Goal: Information Seeking & Learning: Find specific fact

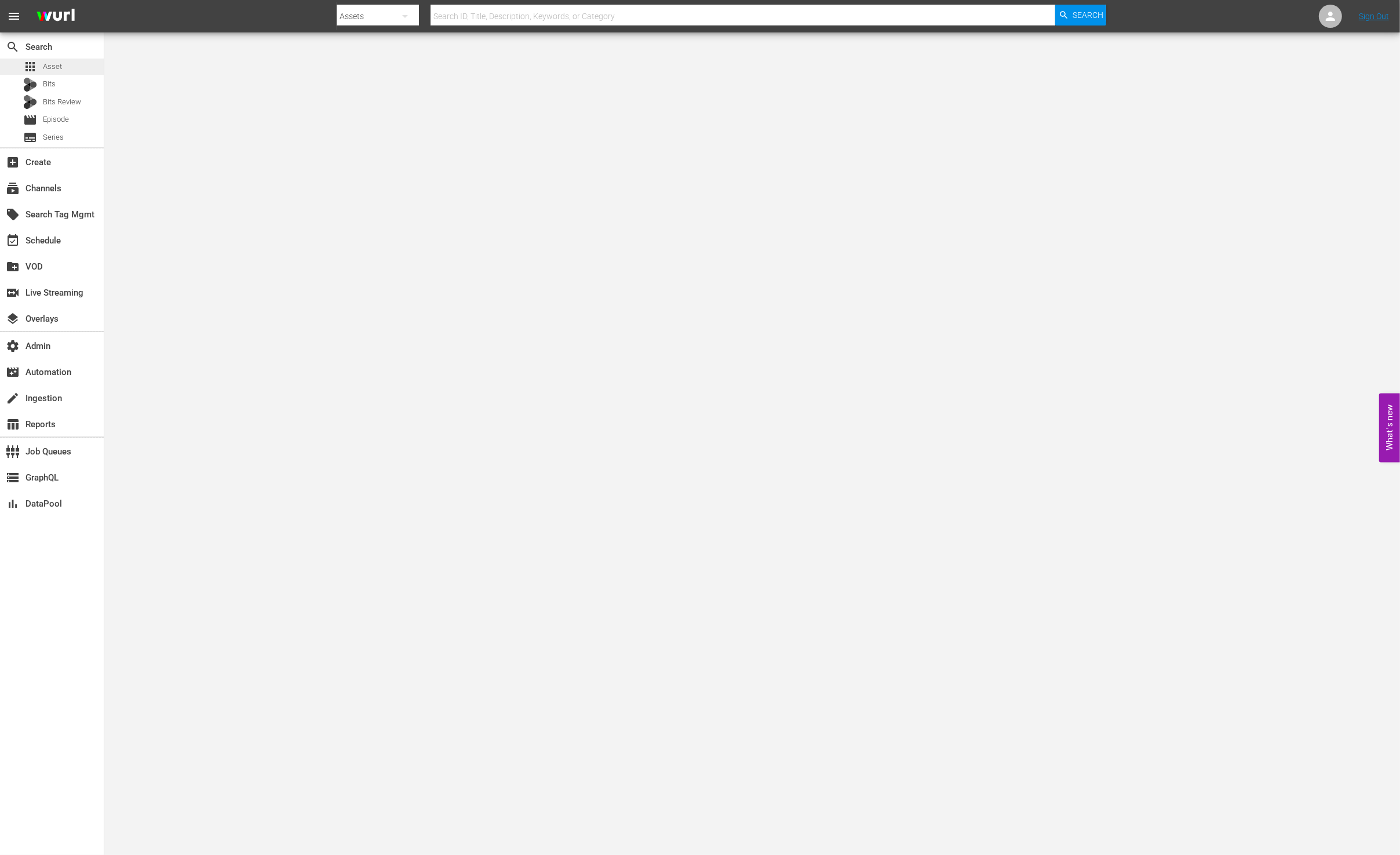
click at [61, 67] on div "apps Asset" at bounding box center [51, 66] width 104 height 16
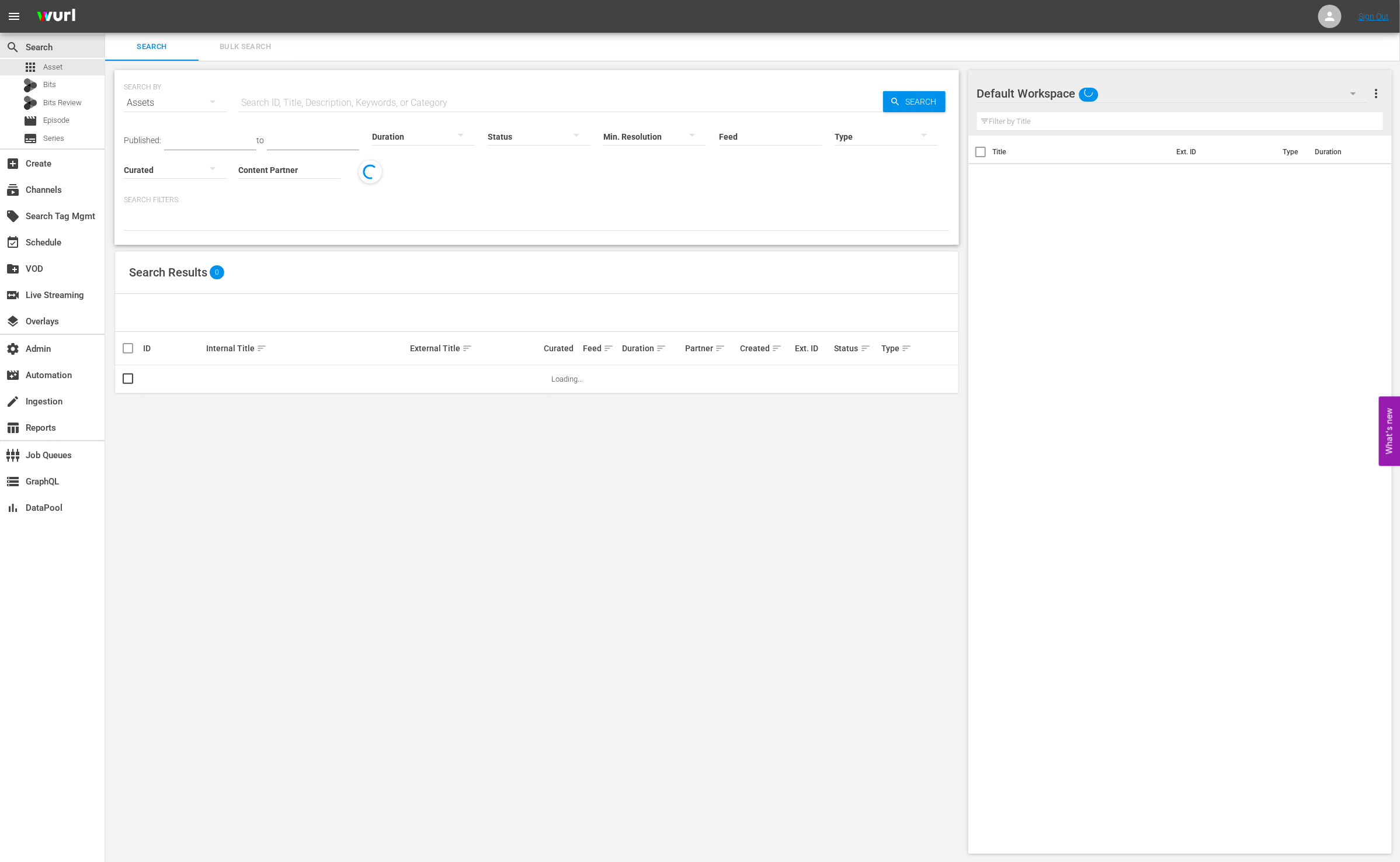
click at [434, 97] on input "text" at bounding box center [561, 103] width 645 height 28
paste input "AMCNVR0000052325"
type input "AMCNVR0000052325"
click at [900, 97] on icon "button" at bounding box center [895, 102] width 11 height 11
click at [431, 382] on link "The Walking Dead 206: Secretos" at bounding box center [464, 378] width 107 height 9
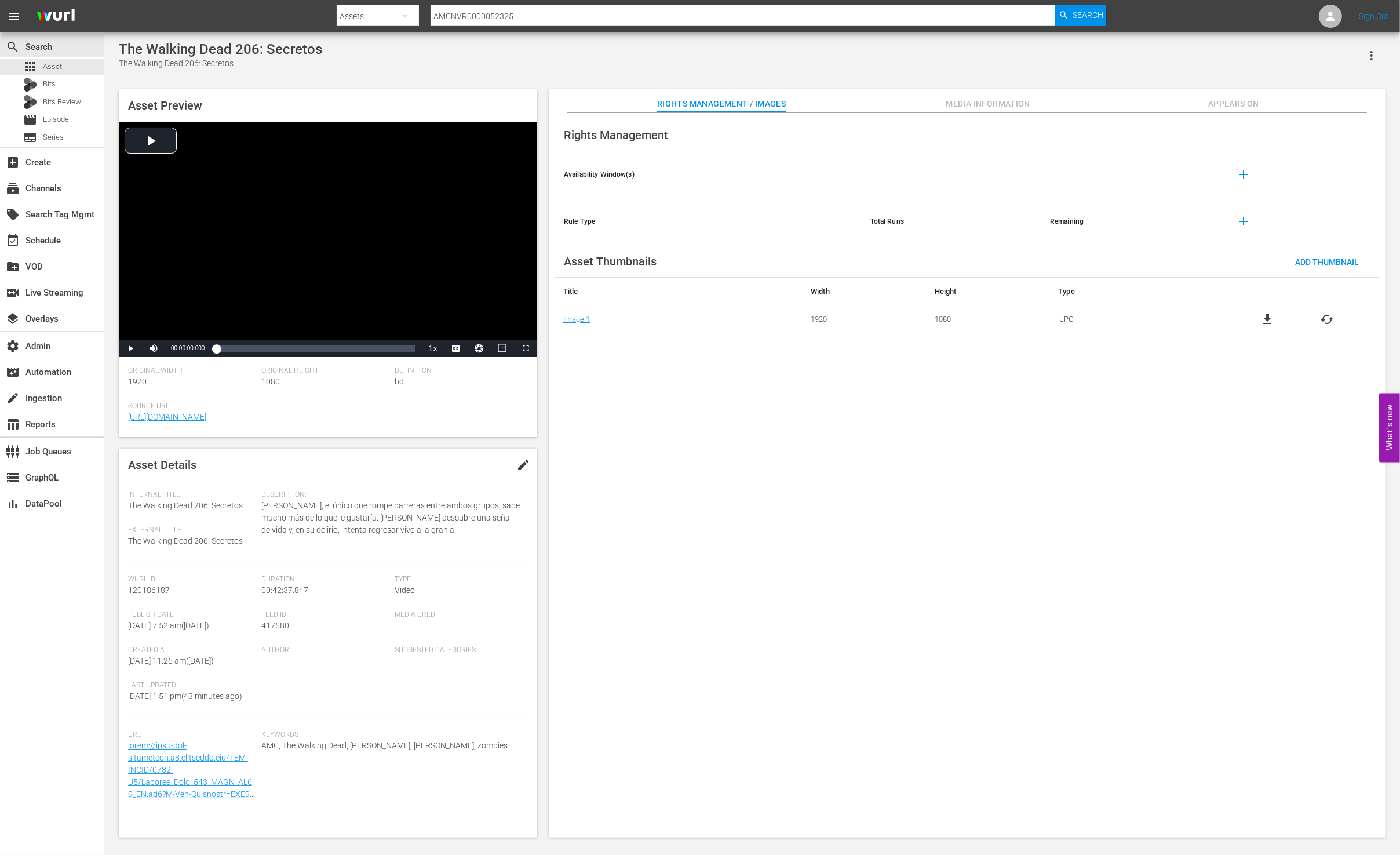
click at [277, 623] on span "417580" at bounding box center [275, 625] width 28 height 10
click at [278, 622] on span "417580" at bounding box center [275, 625] width 28 height 10
copy span "417580"
click at [220, 49] on div "The Walking Dead 206: Secretos" at bounding box center [221, 48] width 204 height 16
click at [1001, 97] on span "Media Information" at bounding box center [988, 104] width 87 height 15
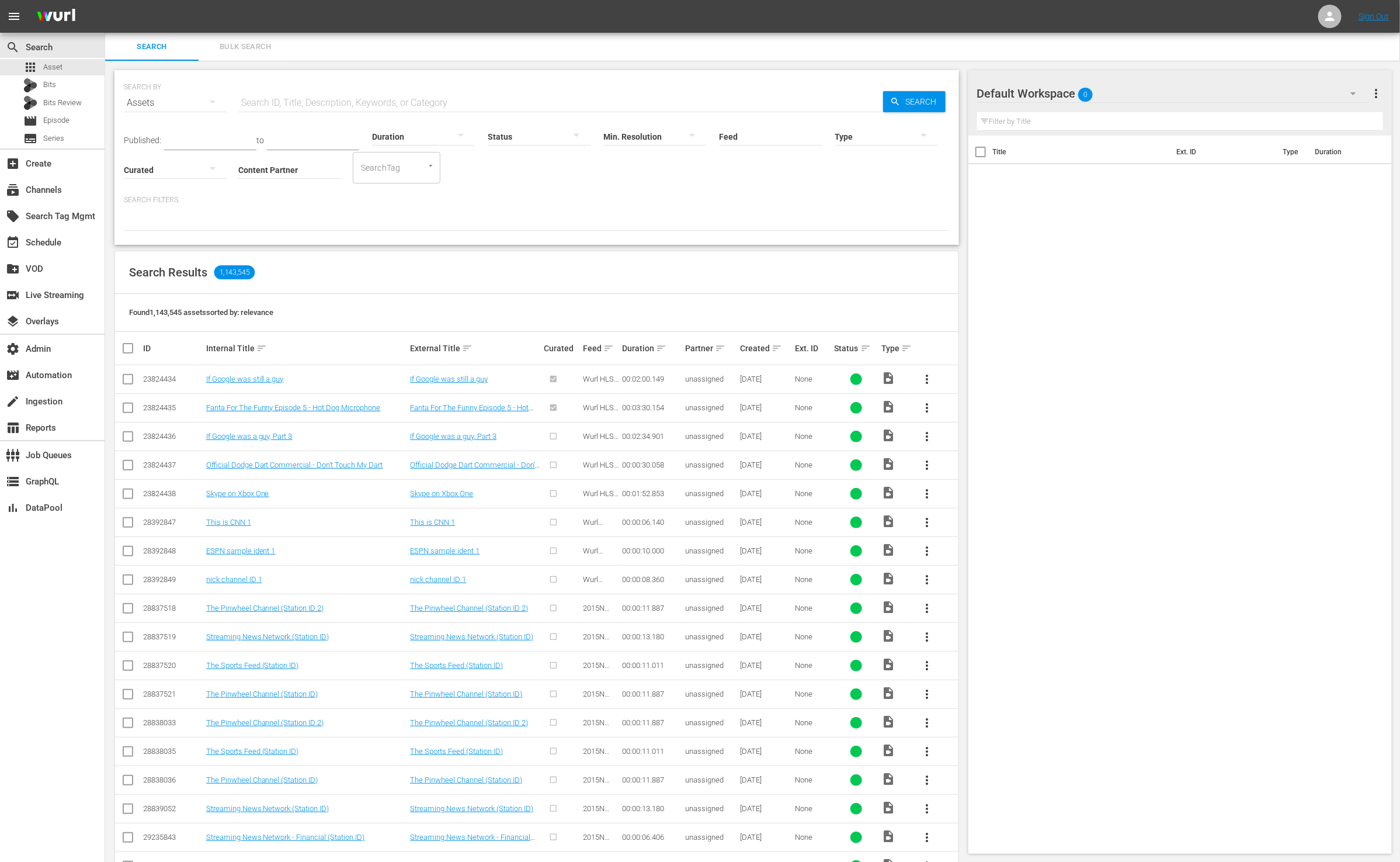
click at [247, 48] on span "Bulk Search" at bounding box center [244, 47] width 79 height 14
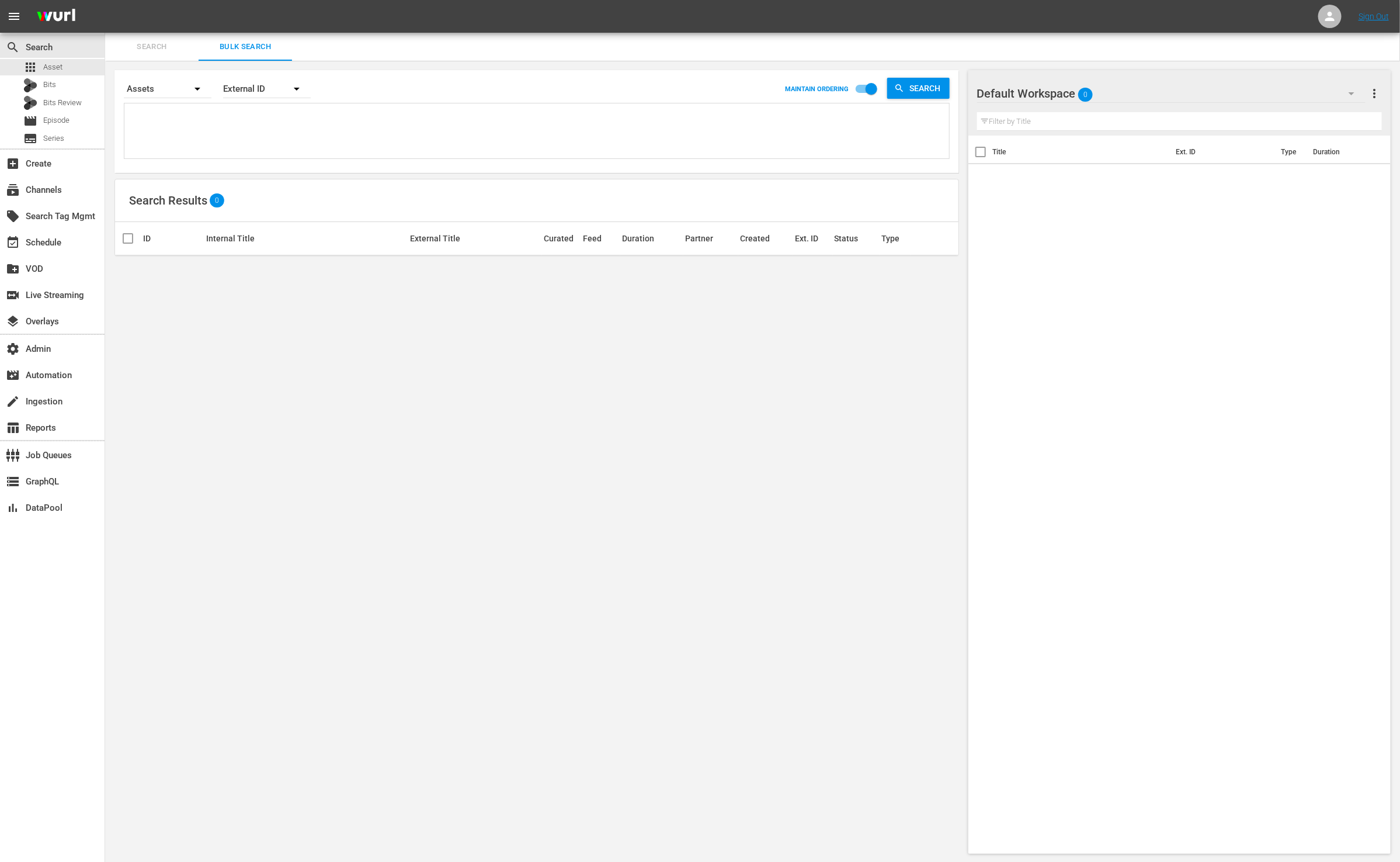
click at [242, 123] on textarea at bounding box center [537, 133] width 822 height 53
paste textarea "UMC1355627 UMC1355629 UMC1355630 UMC1355631 UMC1355636"
type textarea "UMC1355627 UMC1355629 UMC1355630 UMC1355631 UMC1355636"
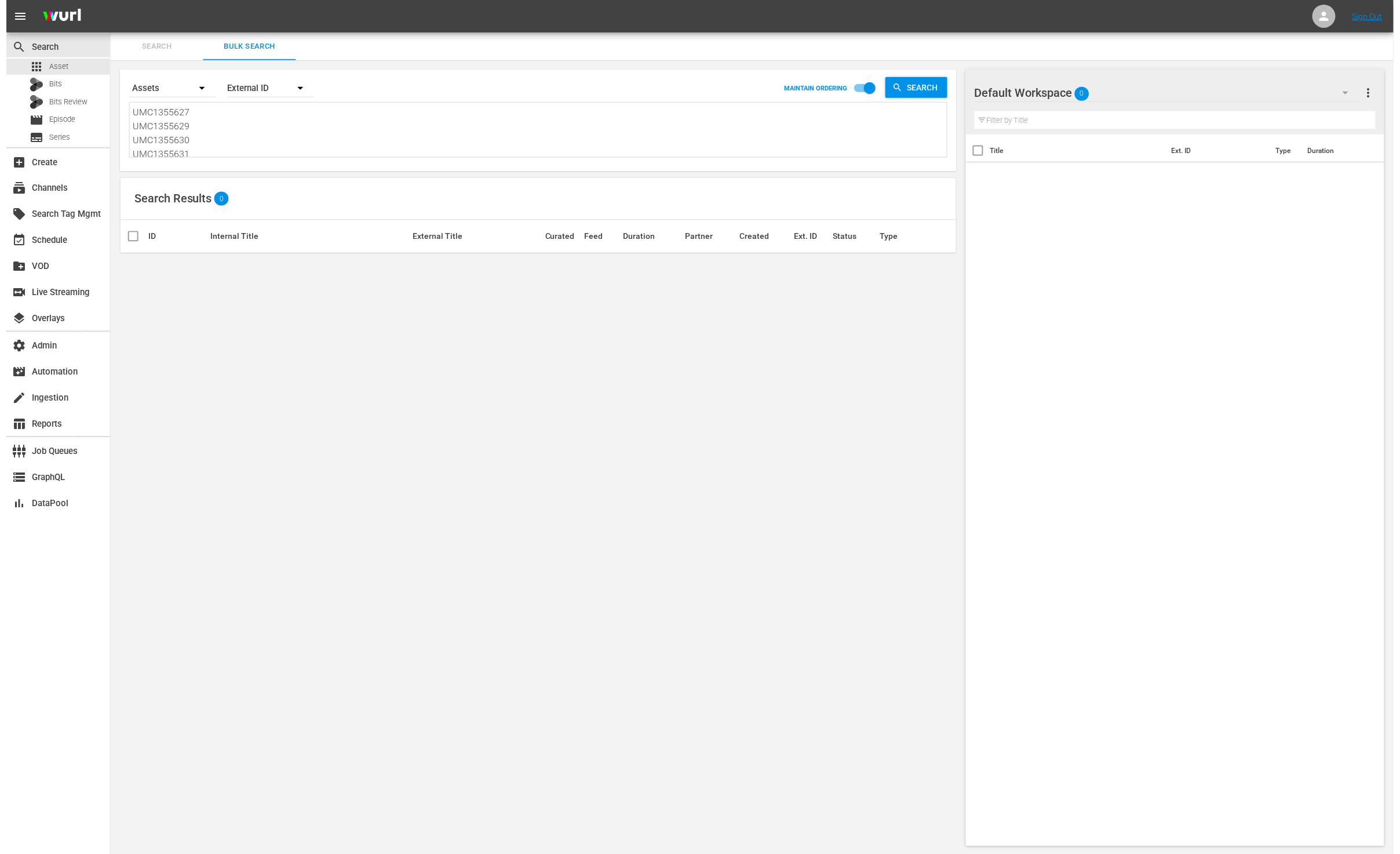
scroll to position [1, 0]
type textarea "UMC1355627 UMC1355629 UMC1355630 UMC1355631 UMC1355636"
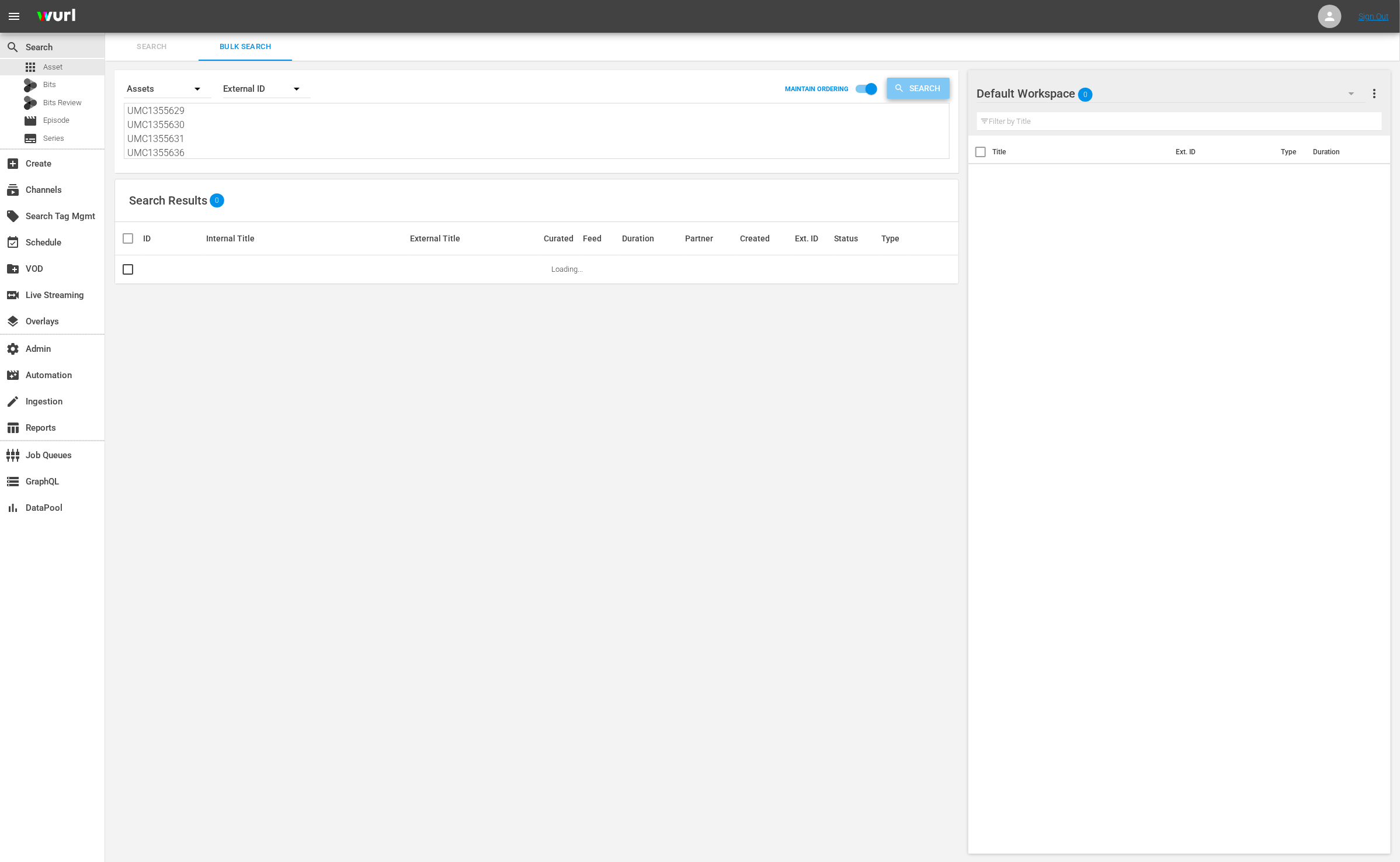
click at [921, 89] on span "Search" at bounding box center [927, 89] width 45 height 22
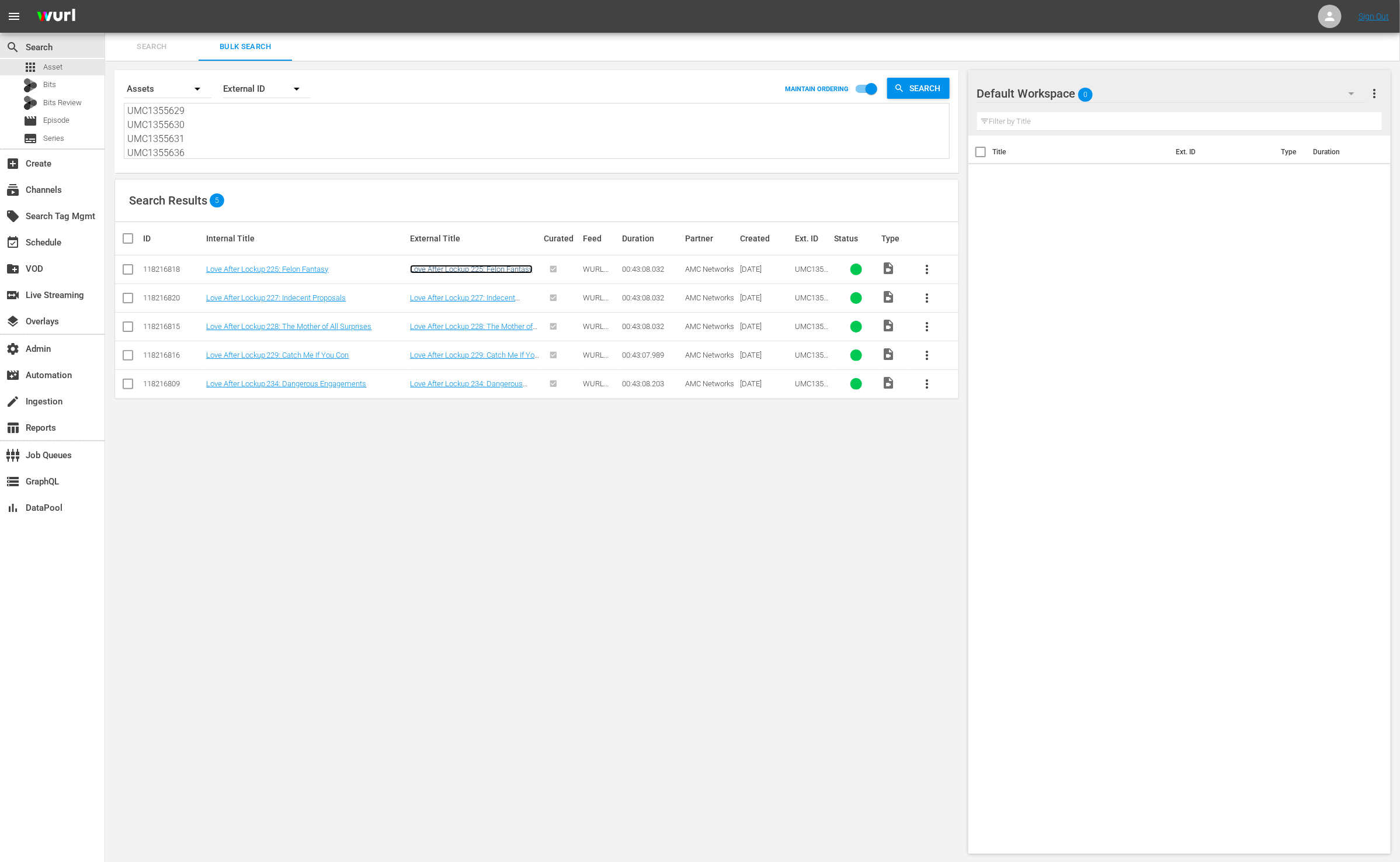
click at [437, 268] on link "Love After Lockup 225: Felon Fantasy" at bounding box center [472, 269] width 123 height 9
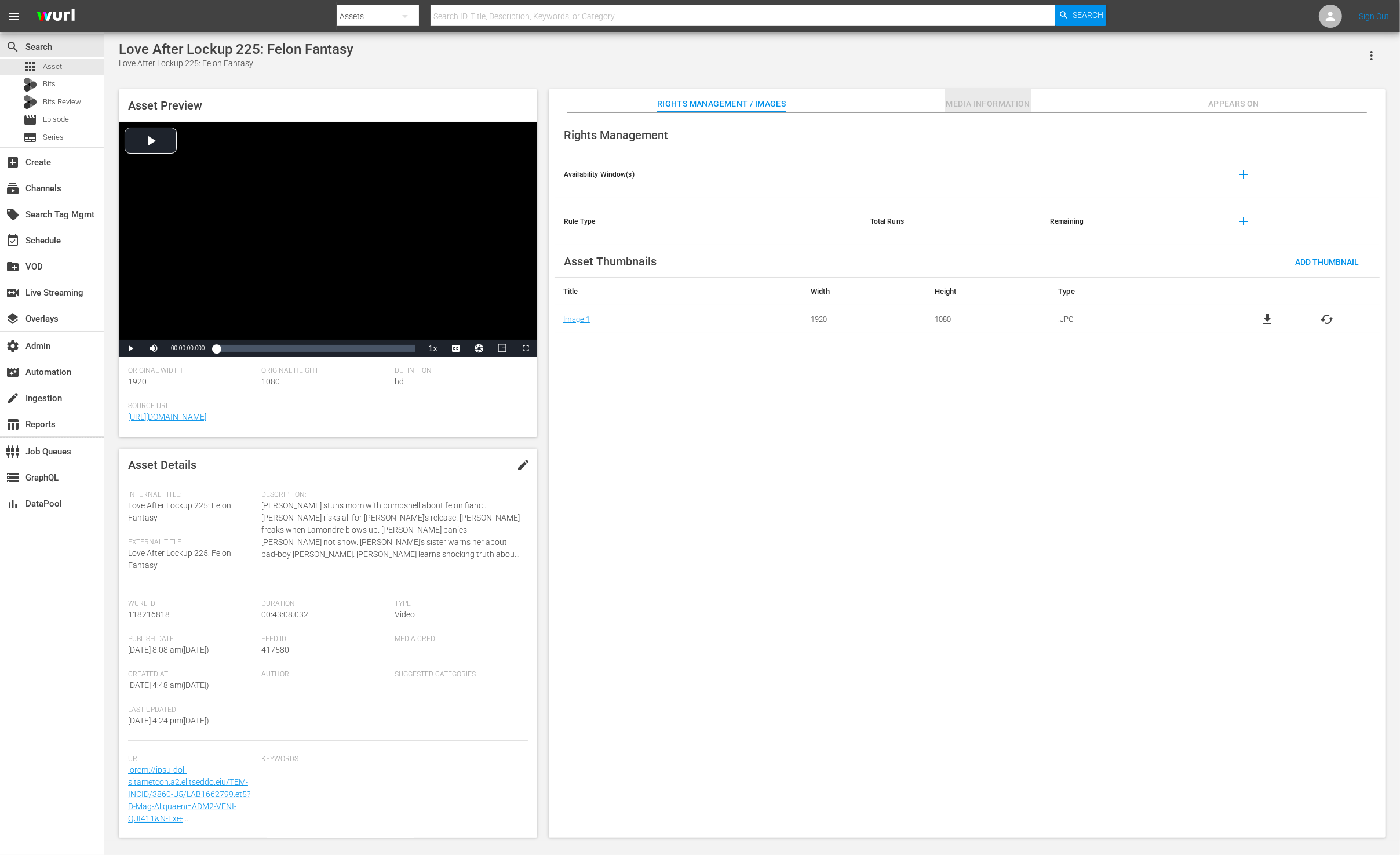
click at [986, 97] on span "Media Information" at bounding box center [988, 104] width 87 height 15
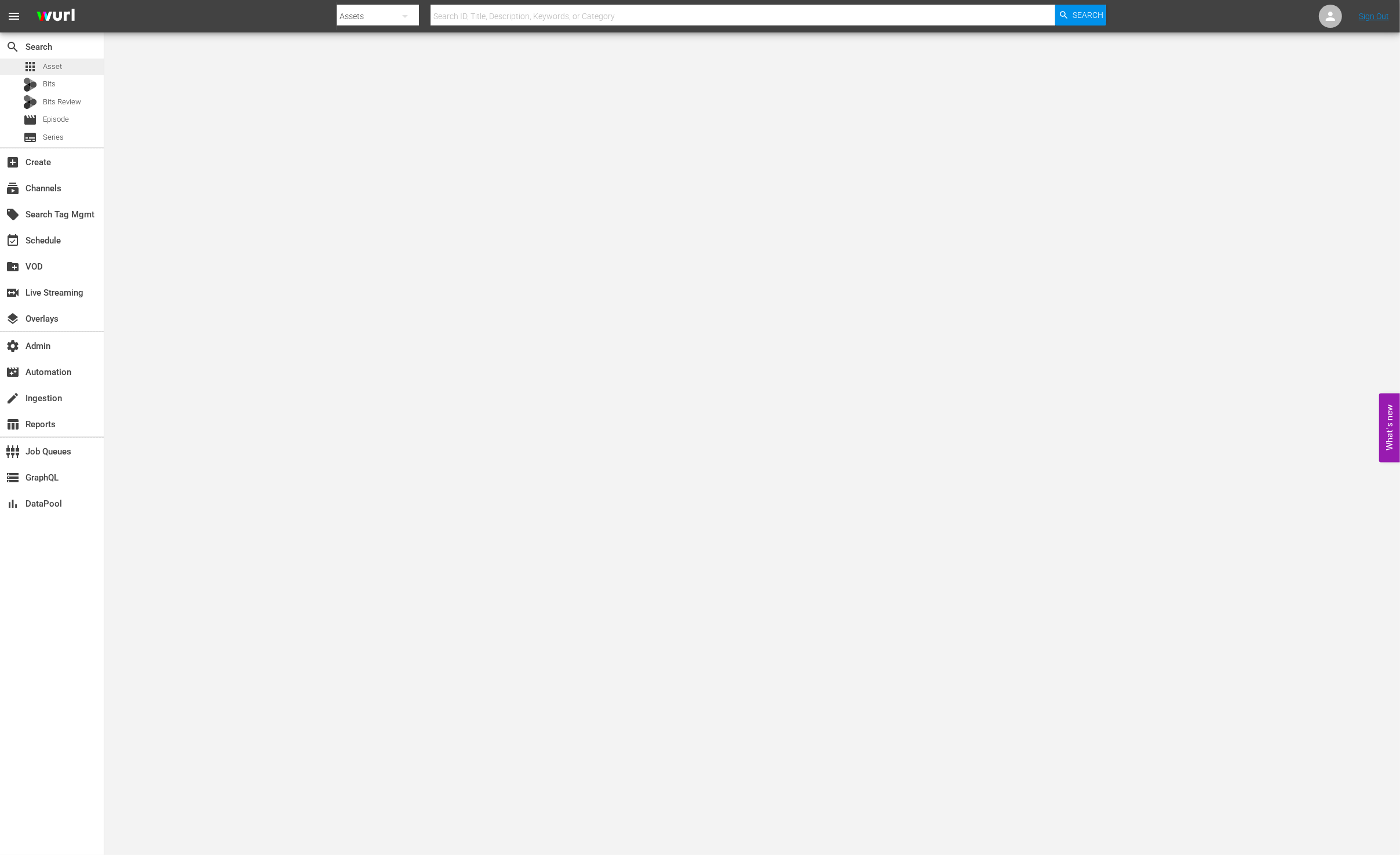
click at [72, 60] on div "apps Asset" at bounding box center [51, 66] width 104 height 16
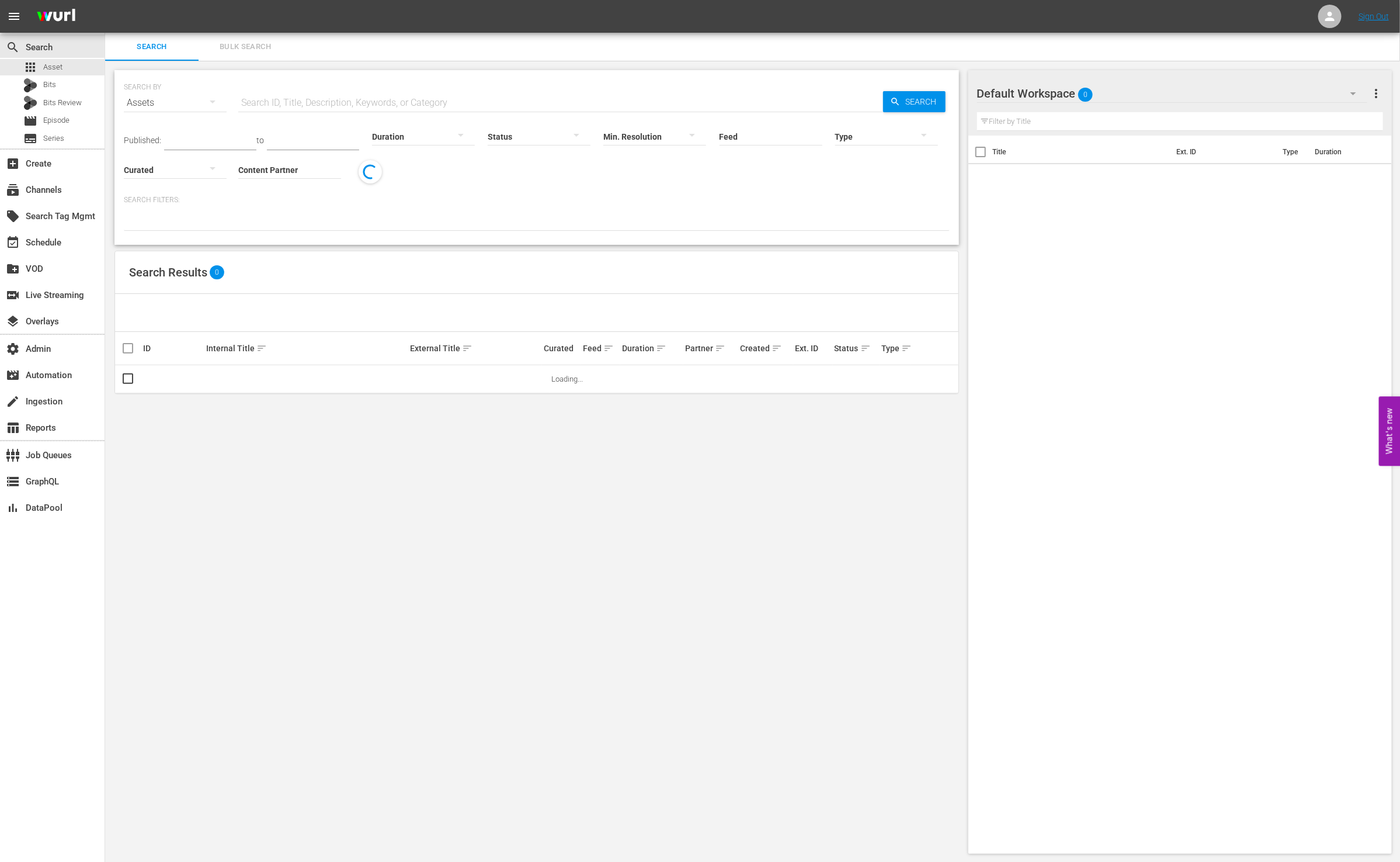
drag, startPoint x: 354, startPoint y: 90, endPoint x: 379, endPoint y: 97, distance: 26.0
click at [355, 90] on input "text" at bounding box center [561, 103] width 645 height 28
paste input "AMCNVR0000020846"
type input "AMCNVR0000020846"
drag, startPoint x: 899, startPoint y: 97, endPoint x: 886, endPoint y: 98, distance: 13.0
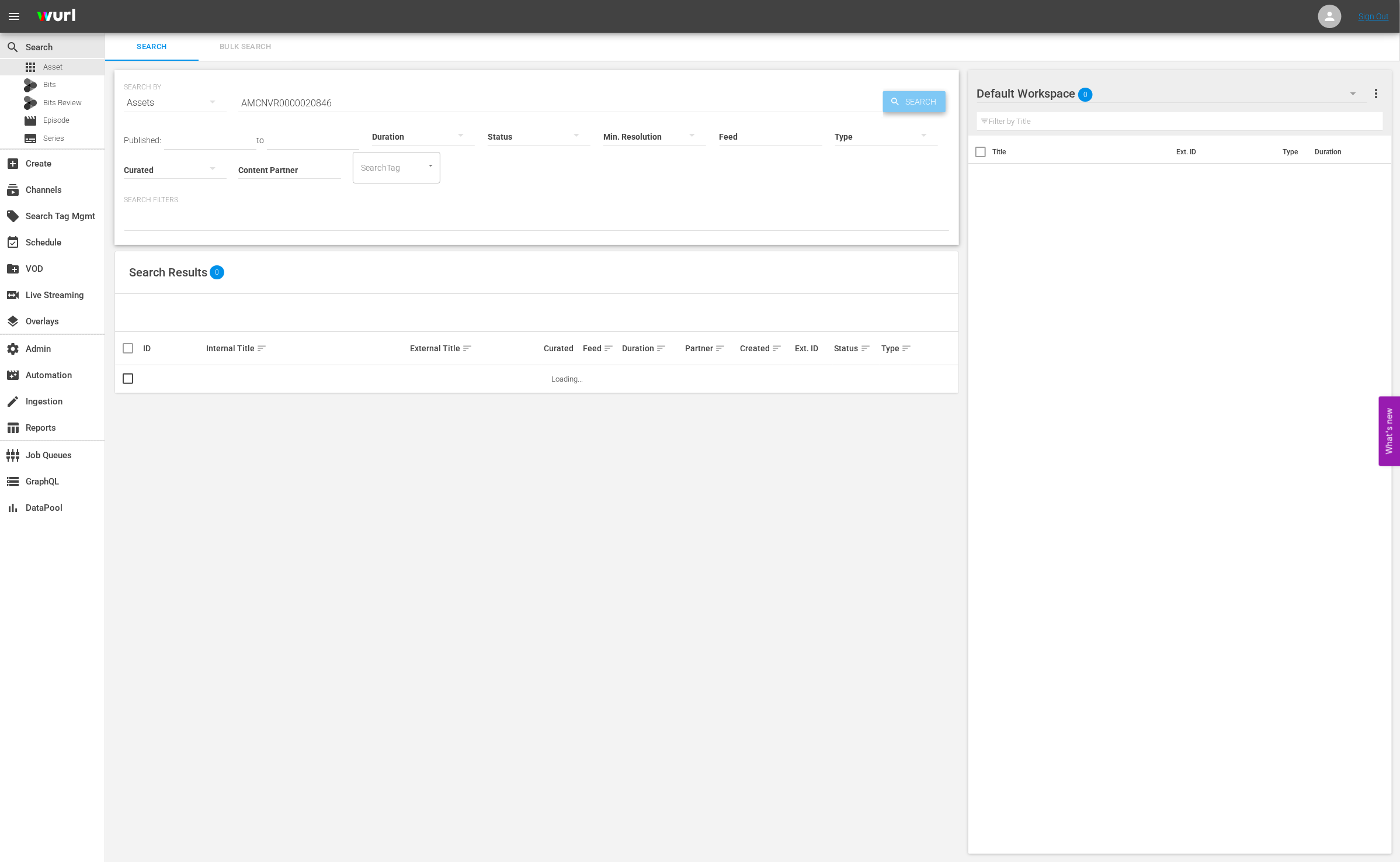
click at [900, 97] on icon "button" at bounding box center [895, 102] width 11 height 11
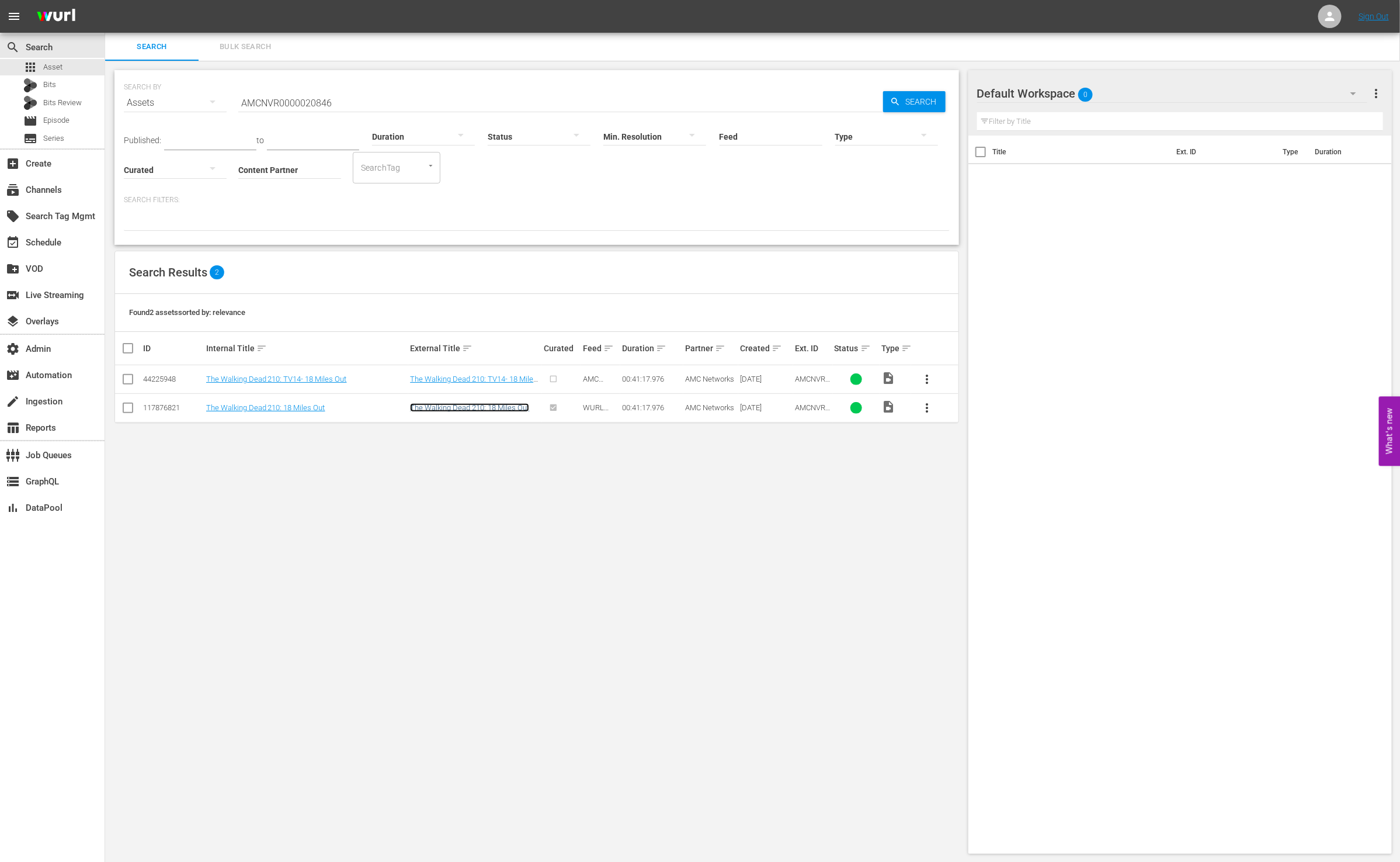
click at [502, 405] on link "The Walking Dead 210: 18 Miles Out" at bounding box center [470, 407] width 119 height 9
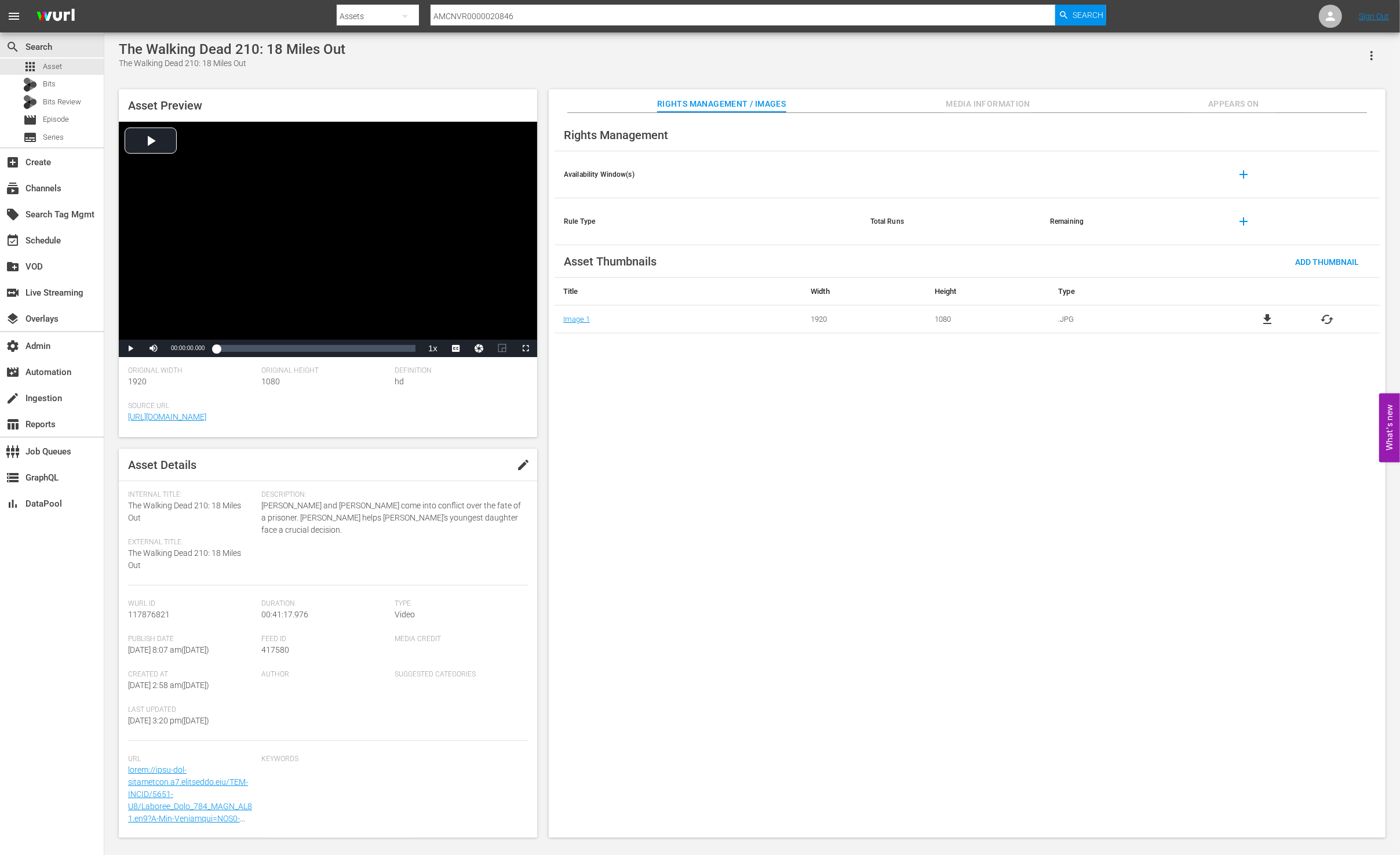
click at [970, 93] on button "Media Information" at bounding box center [988, 101] width 87 height 23
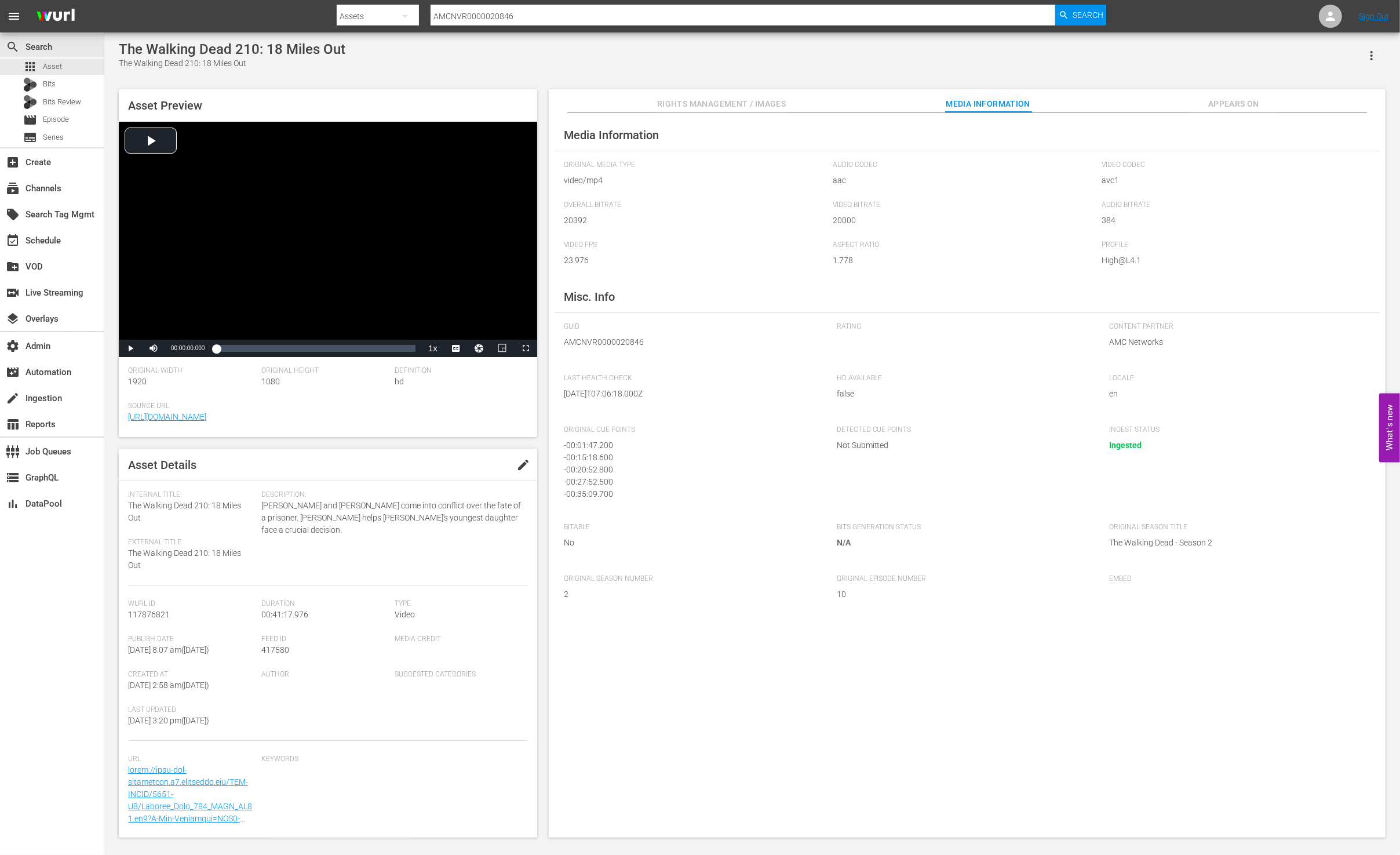
click at [489, 18] on input "AMCNVR0000020846" at bounding box center [743, 16] width 624 height 28
click at [490, 18] on input "AMCNVR0000020846" at bounding box center [743, 16] width 624 height 28
paste input "37"
type input "AMCNVR0000020837"
click at [1082, 14] on span "Search" at bounding box center [1089, 16] width 31 height 21
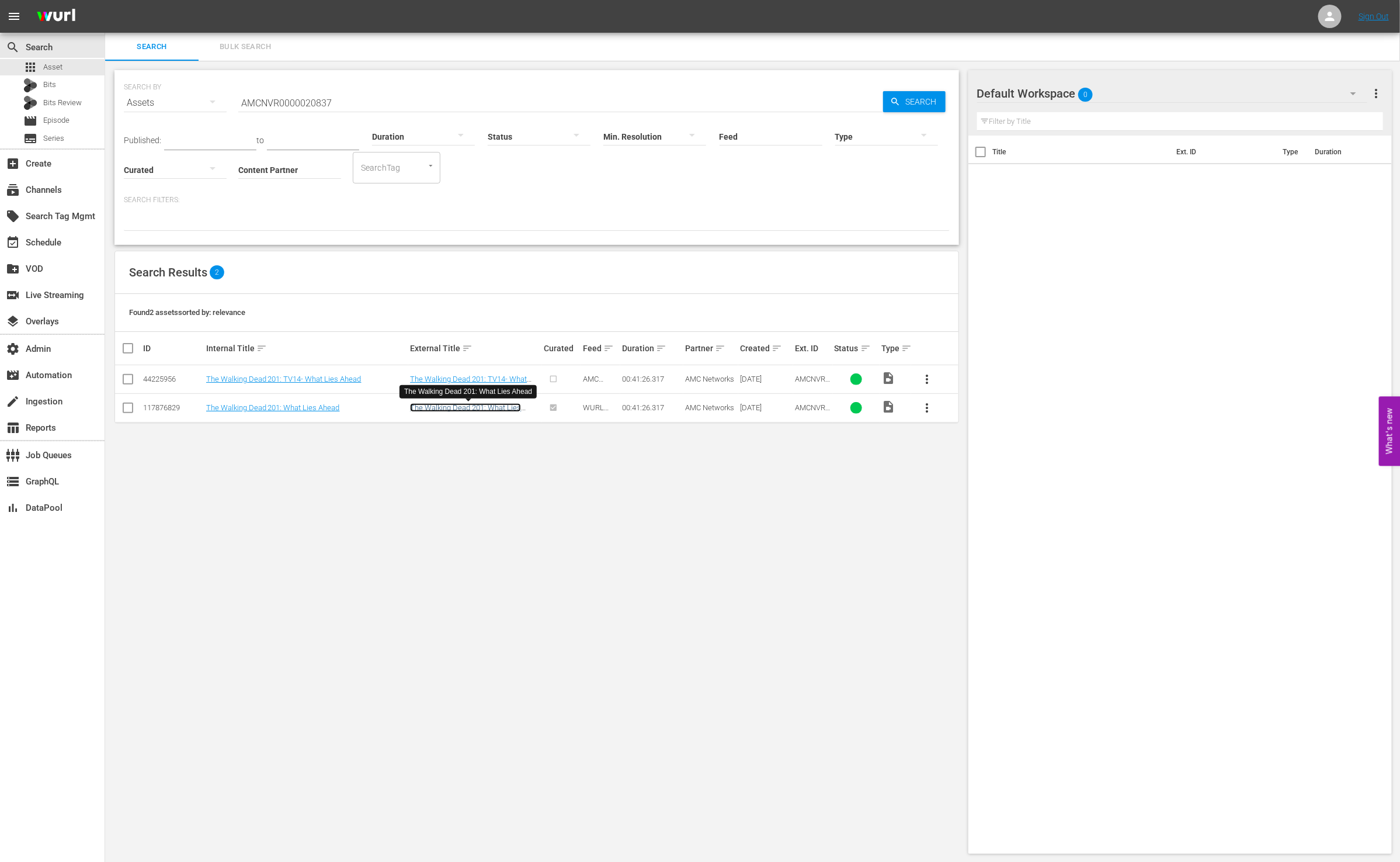
click at [469, 405] on link "The Walking Dead 201: What Lies Ahead" at bounding box center [466, 411] width 111 height 18
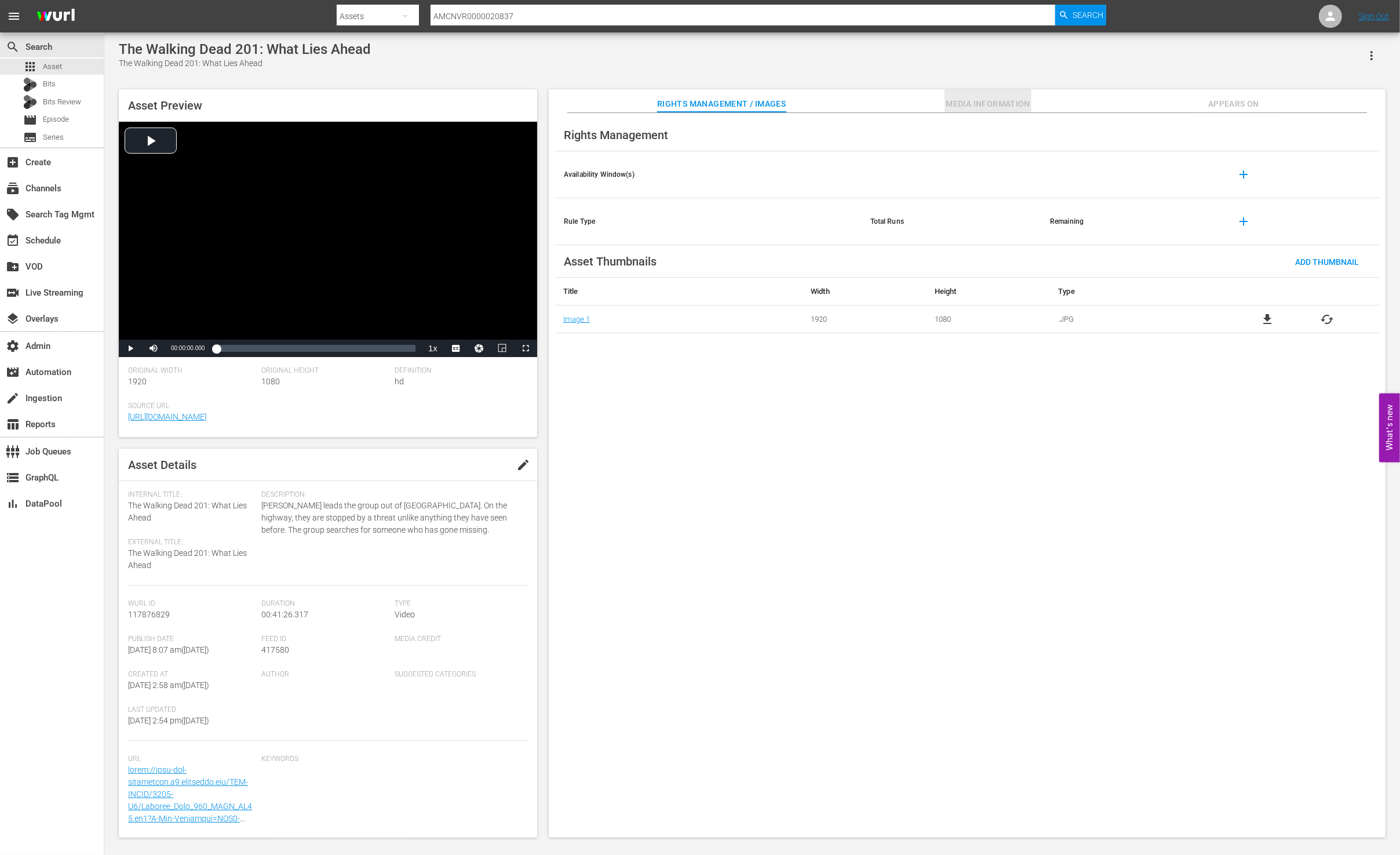
click at [953, 109] on span "Media Information" at bounding box center [988, 104] width 87 height 15
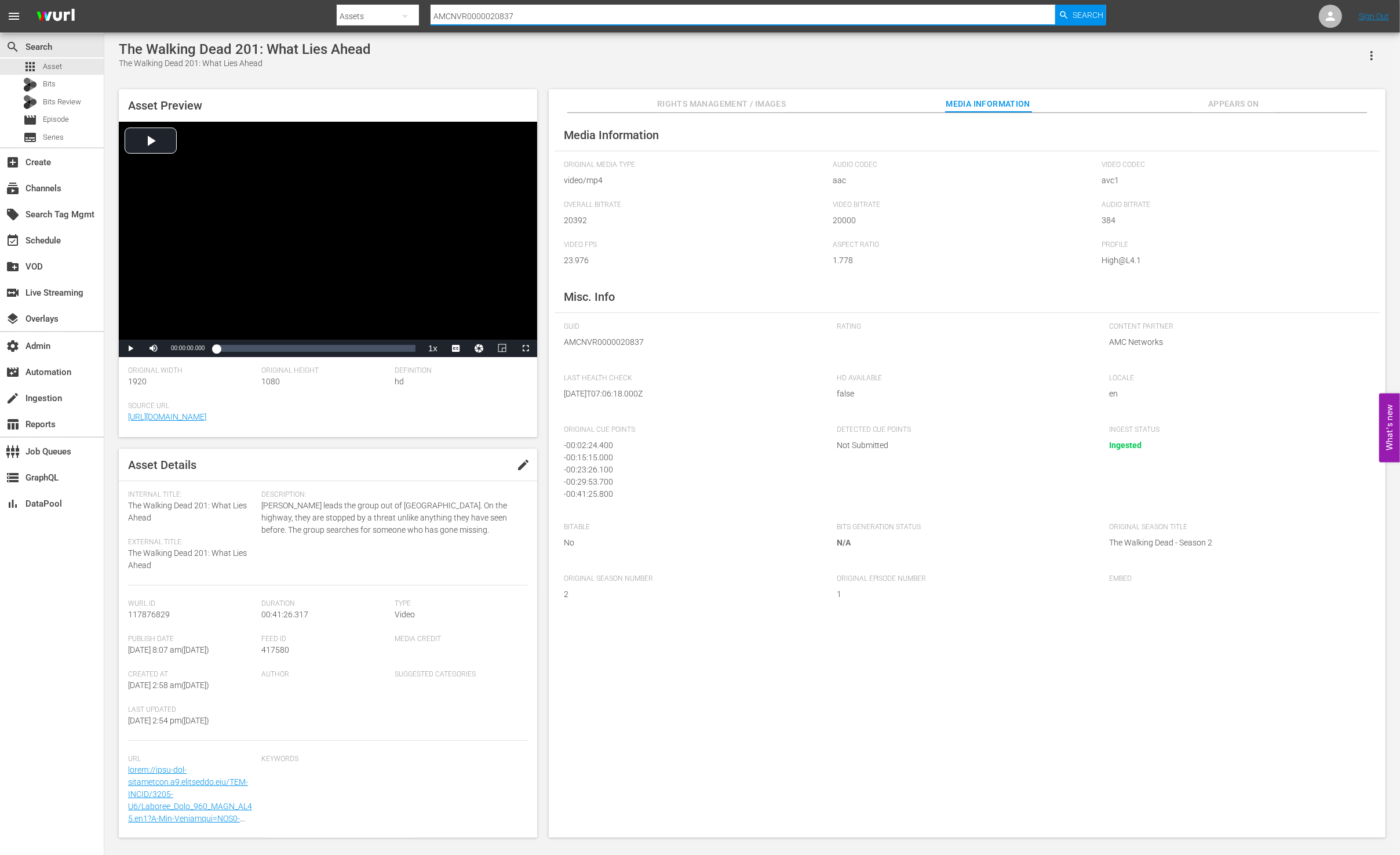
click at [630, 20] on input "AMCNVR0000020837" at bounding box center [743, 16] width 624 height 28
paste input "52598"
type input "AMCNVR0000052598"
click at [1088, 17] on span "Search" at bounding box center [1089, 16] width 31 height 21
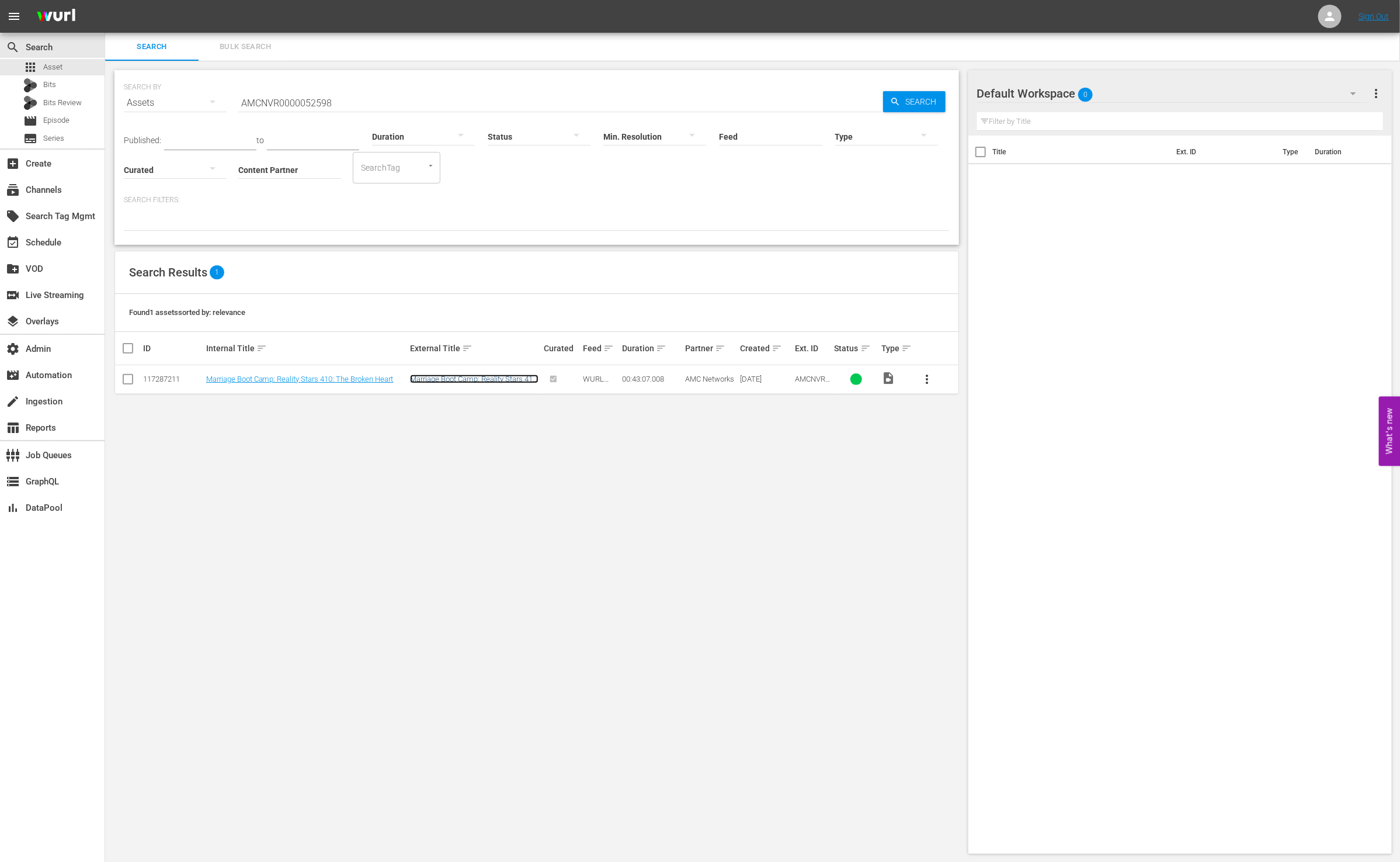
click at [448, 377] on link "Marriage Boot Camp: Reality Stars 410: The Broken Heart" at bounding box center [475, 383] width 129 height 18
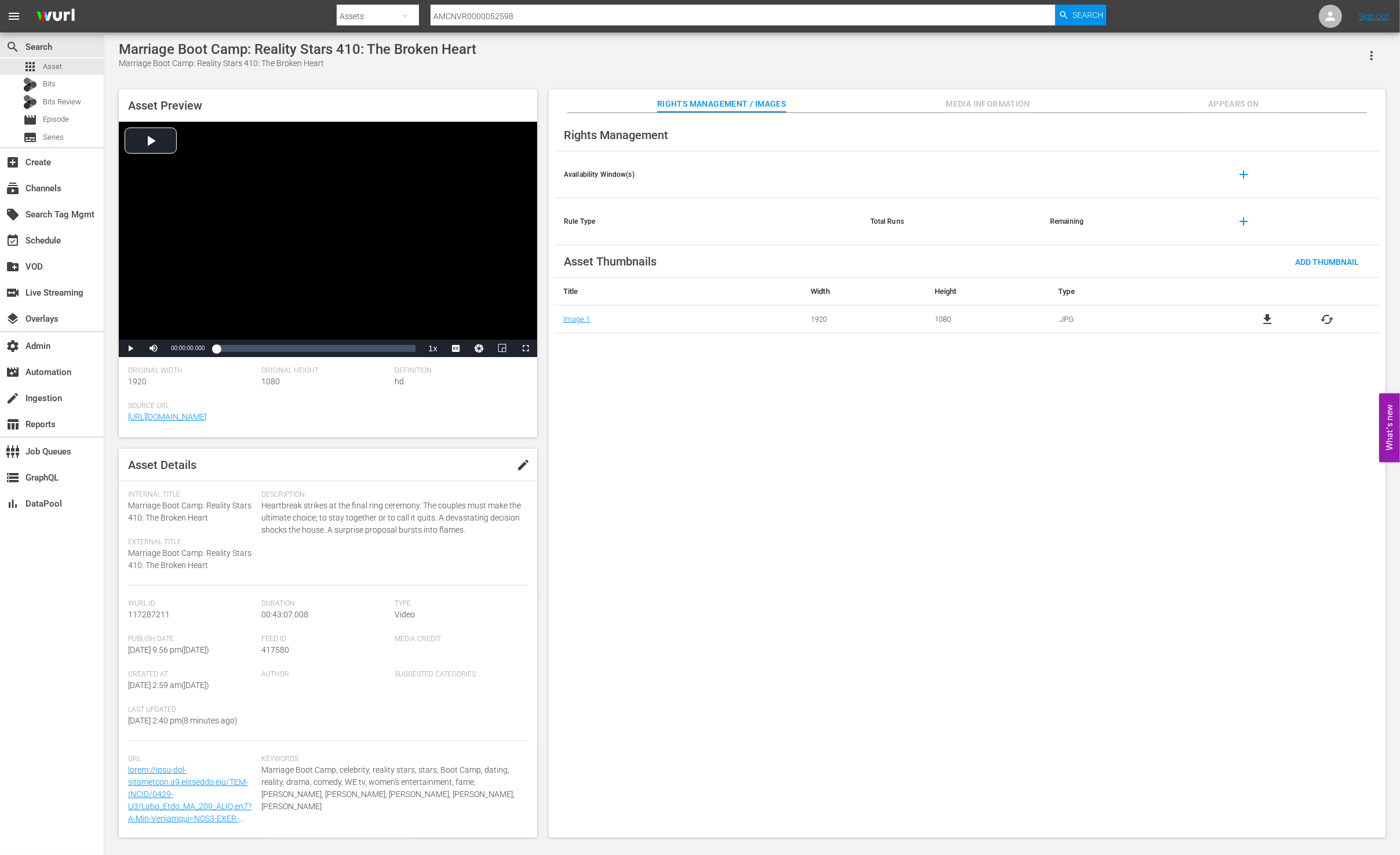
click at [959, 111] on button "Media Information" at bounding box center [988, 101] width 87 height 23
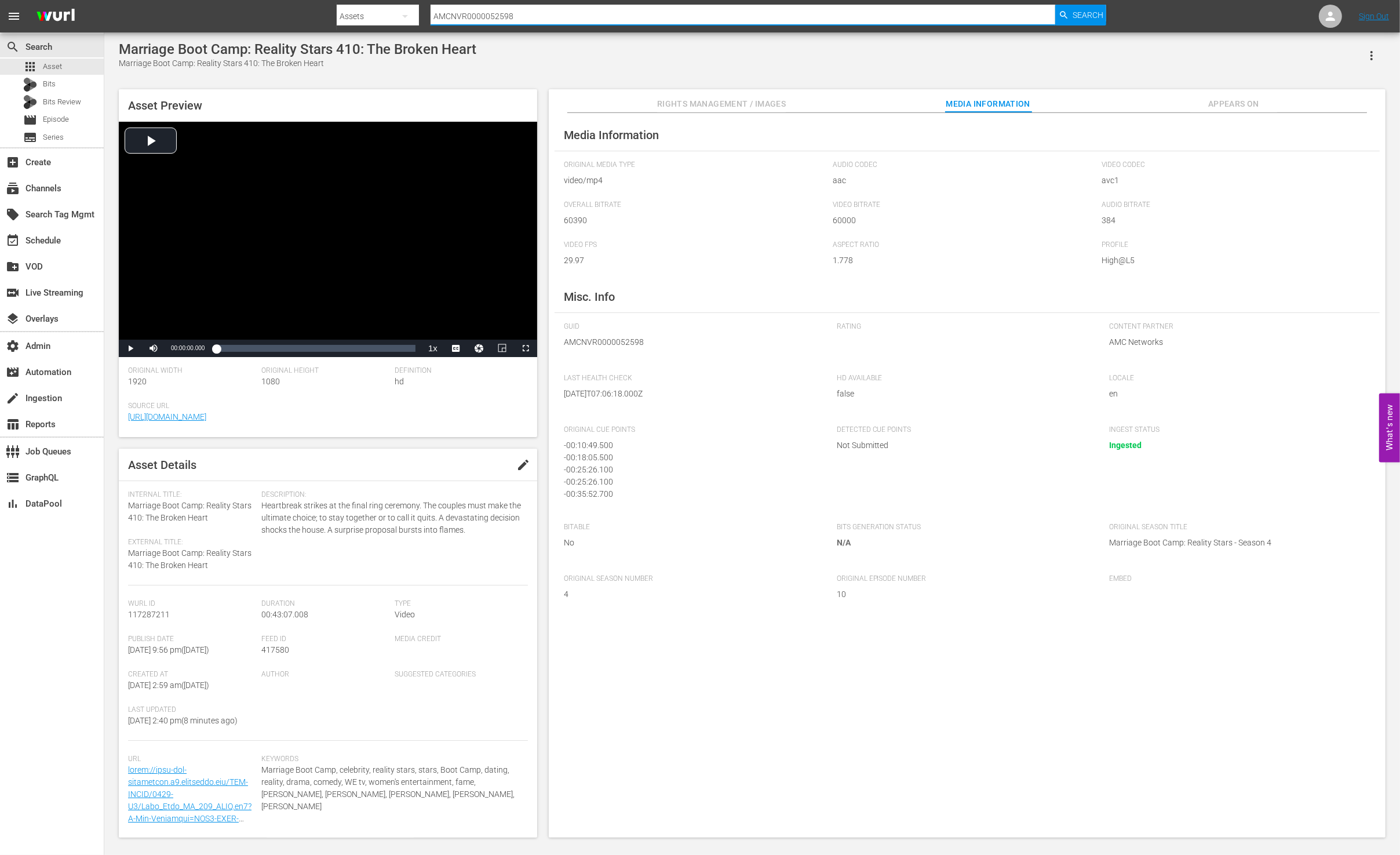
click at [796, 10] on input "AMCNVR0000052598" at bounding box center [743, 16] width 624 height 28
paste input "20566"
type input "AMCNVR0000020566"
click at [1081, 10] on span "Search" at bounding box center [1089, 16] width 31 height 21
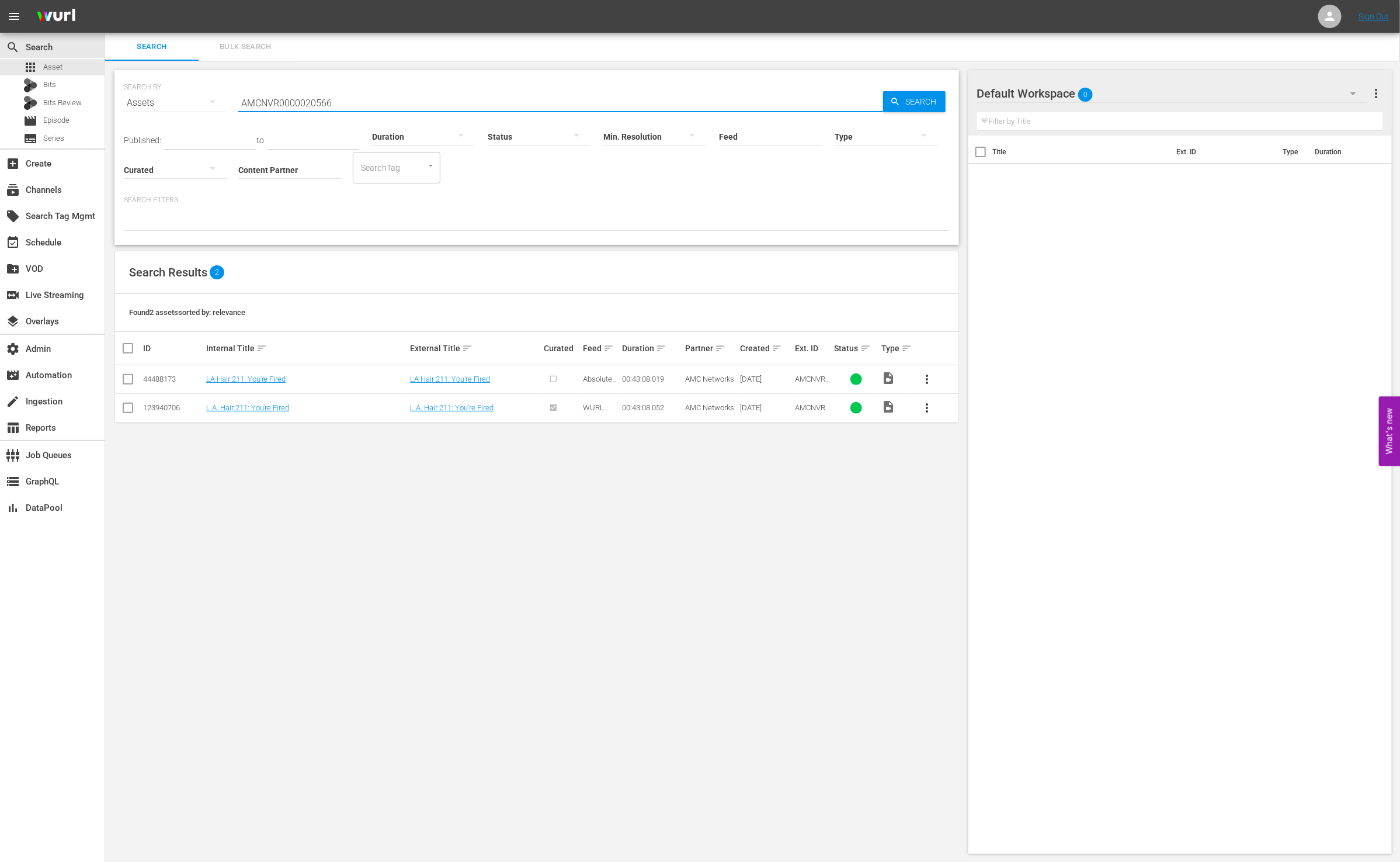
click at [626, 99] on input "AMCNVR0000020566" at bounding box center [561, 103] width 645 height 28
click at [627, 99] on input "AMCNVR0000020566" at bounding box center [561, 103] width 645 height 28
paste input "10"
type input "AMCNVR0000020510"
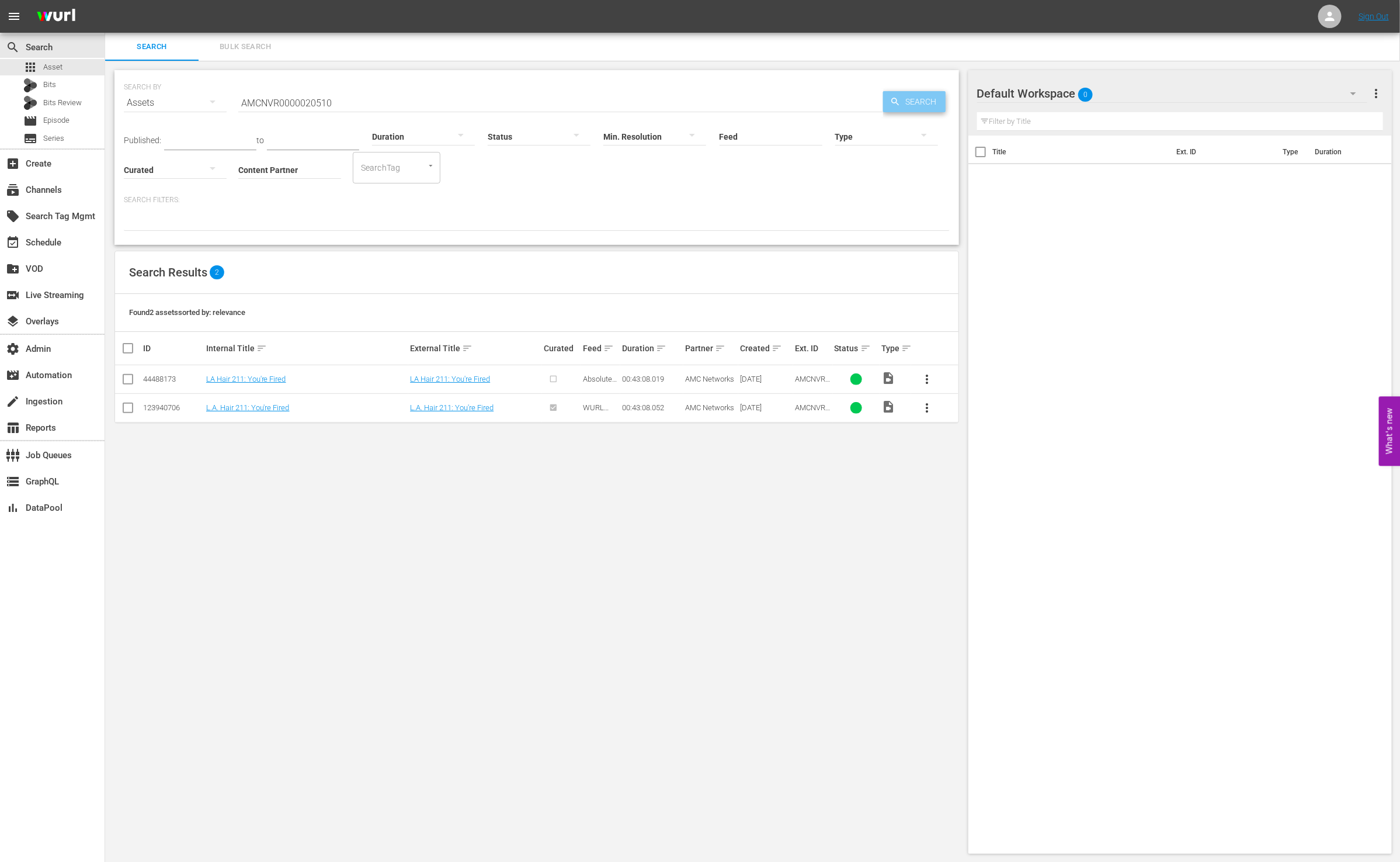
click at [920, 101] on span "Search" at bounding box center [923, 102] width 45 height 22
click at [482, 408] on link "L.A. Hair 207: Career Suicide" at bounding box center [456, 407] width 93 height 9
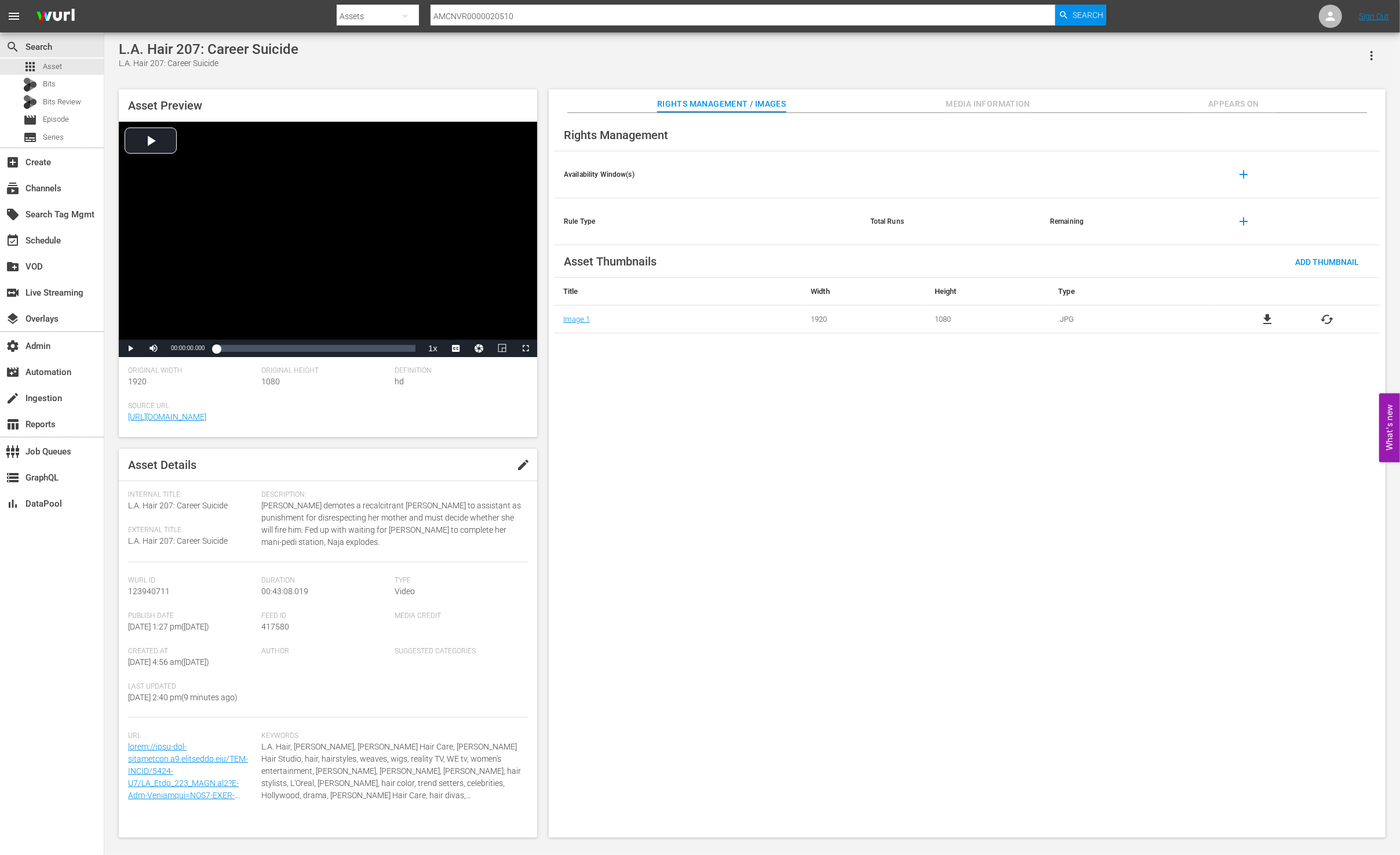
click at [985, 100] on span "Media Information" at bounding box center [988, 104] width 87 height 15
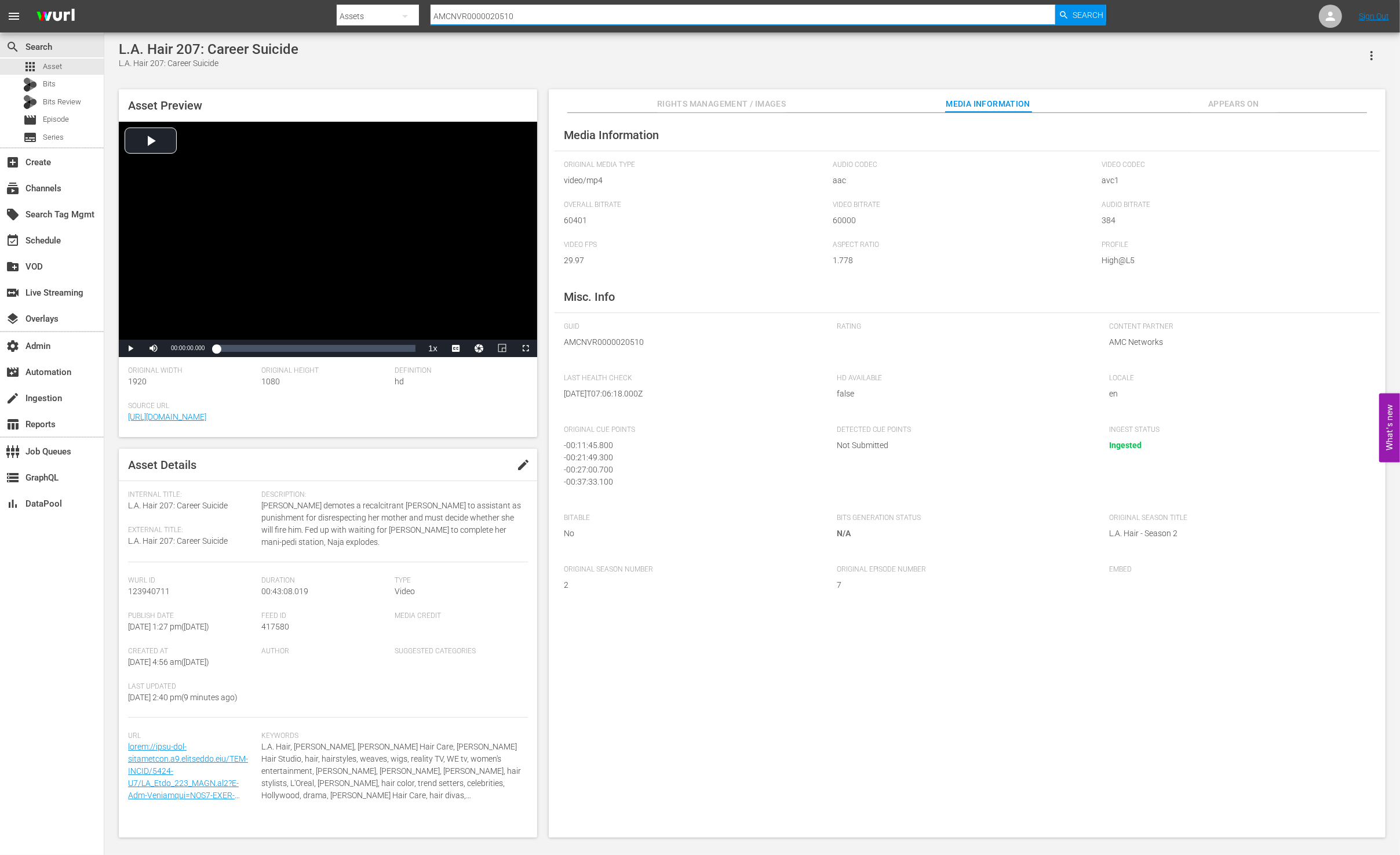
click at [502, 9] on input "AMCNVR0000020510" at bounding box center [743, 16] width 624 height 28
paste input "09311"
type input "AMCNVR0000009311"
click at [1097, 12] on span "Search" at bounding box center [1089, 16] width 31 height 21
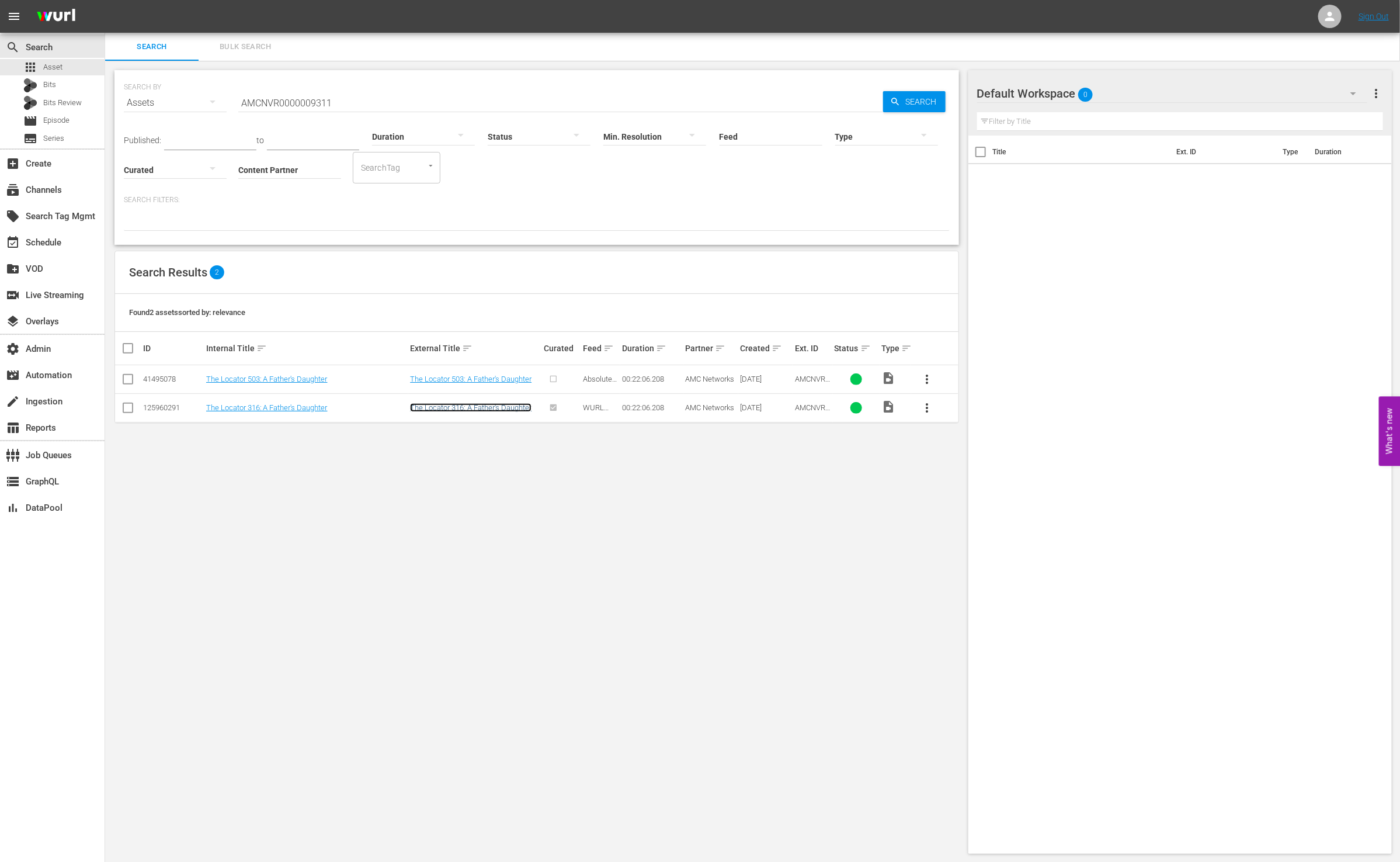
click at [487, 407] on link "The Locator 316: A Father's Daughter" at bounding box center [471, 407] width 121 height 9
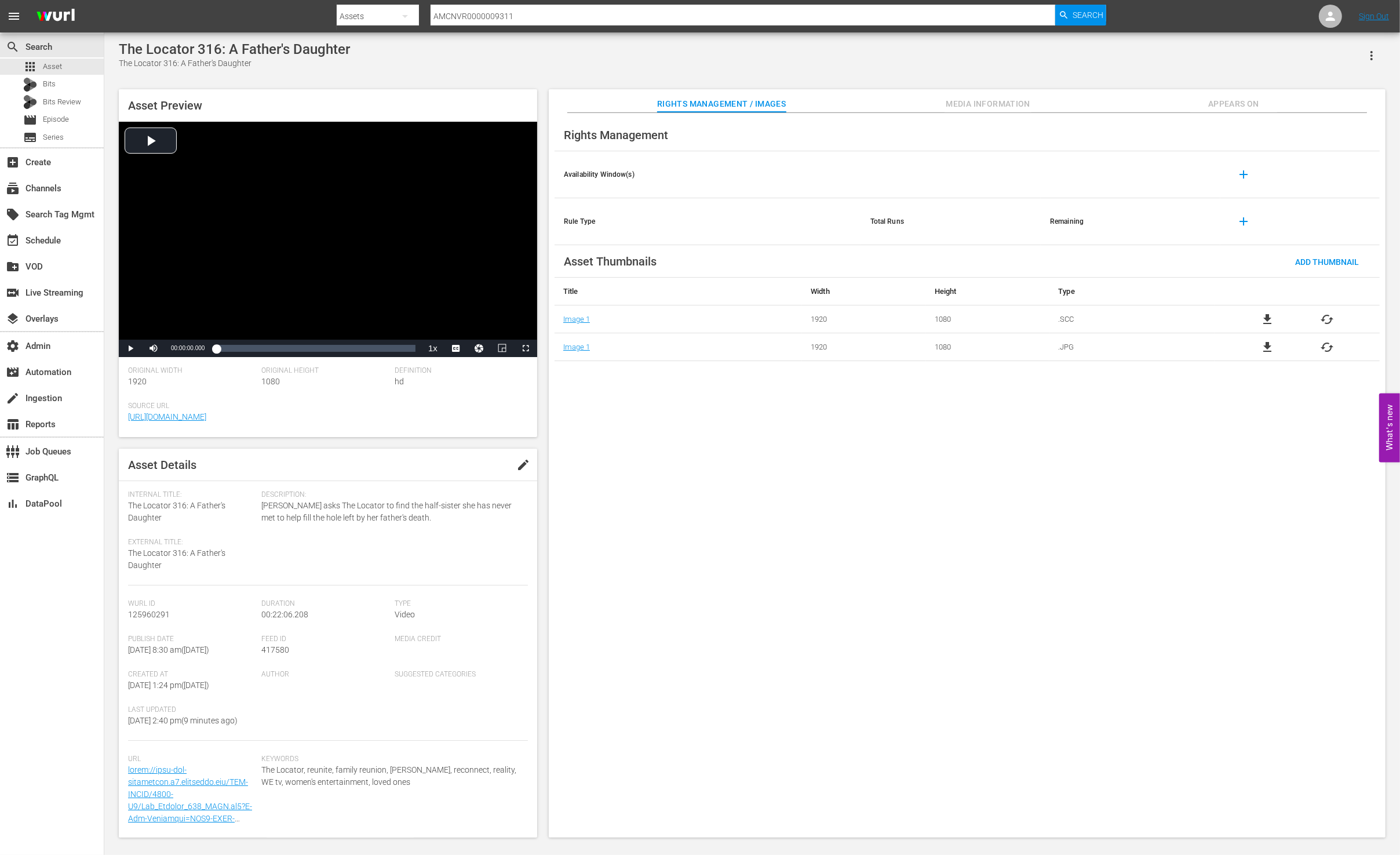
click at [955, 109] on span "Media Information" at bounding box center [988, 104] width 87 height 15
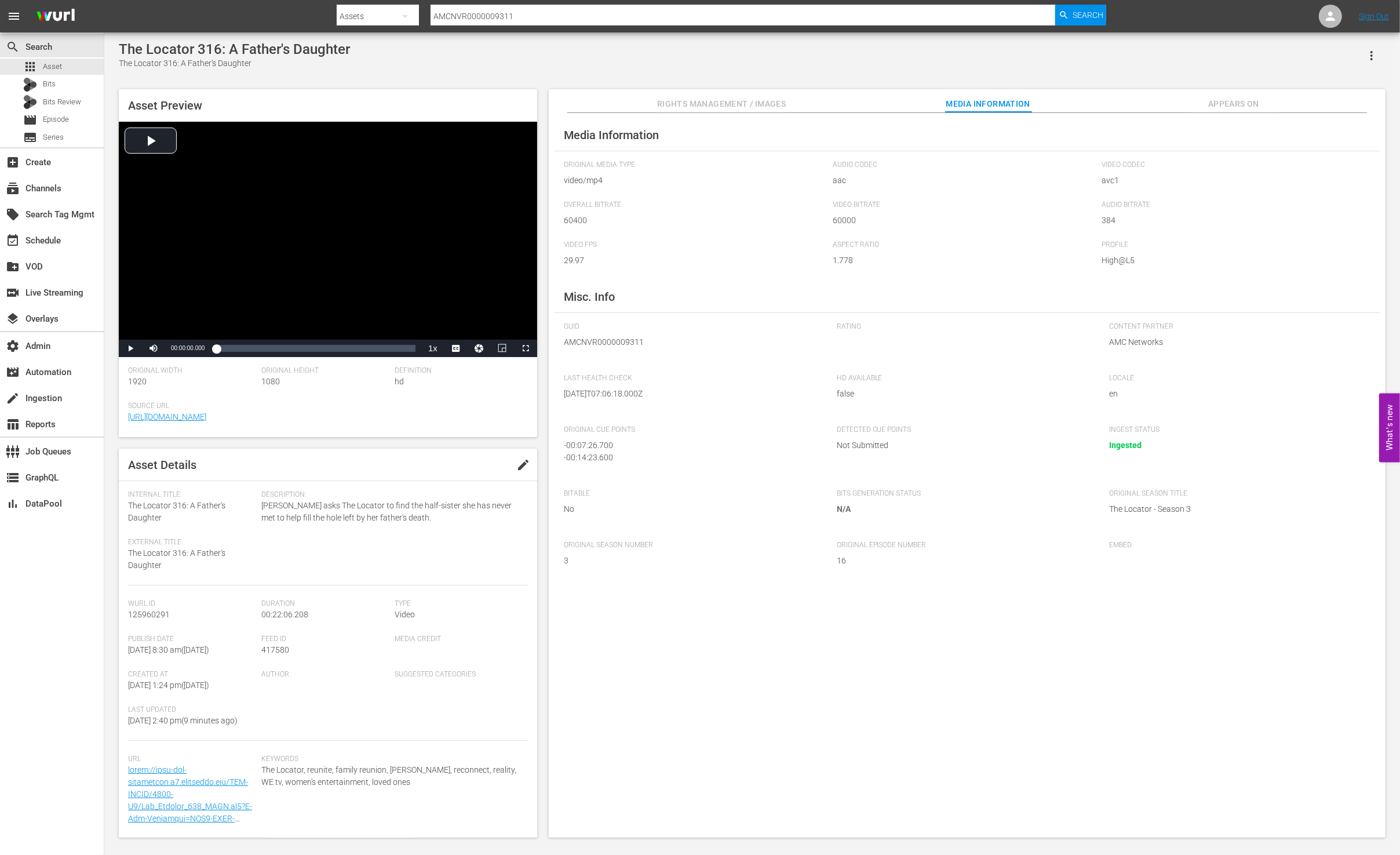
click at [614, 13] on input "AMCNVR0000009311" at bounding box center [743, 16] width 624 height 28
paste input "42912"
type input "AMCNVR0000042912"
click at [1085, 13] on span "Search" at bounding box center [1089, 16] width 31 height 21
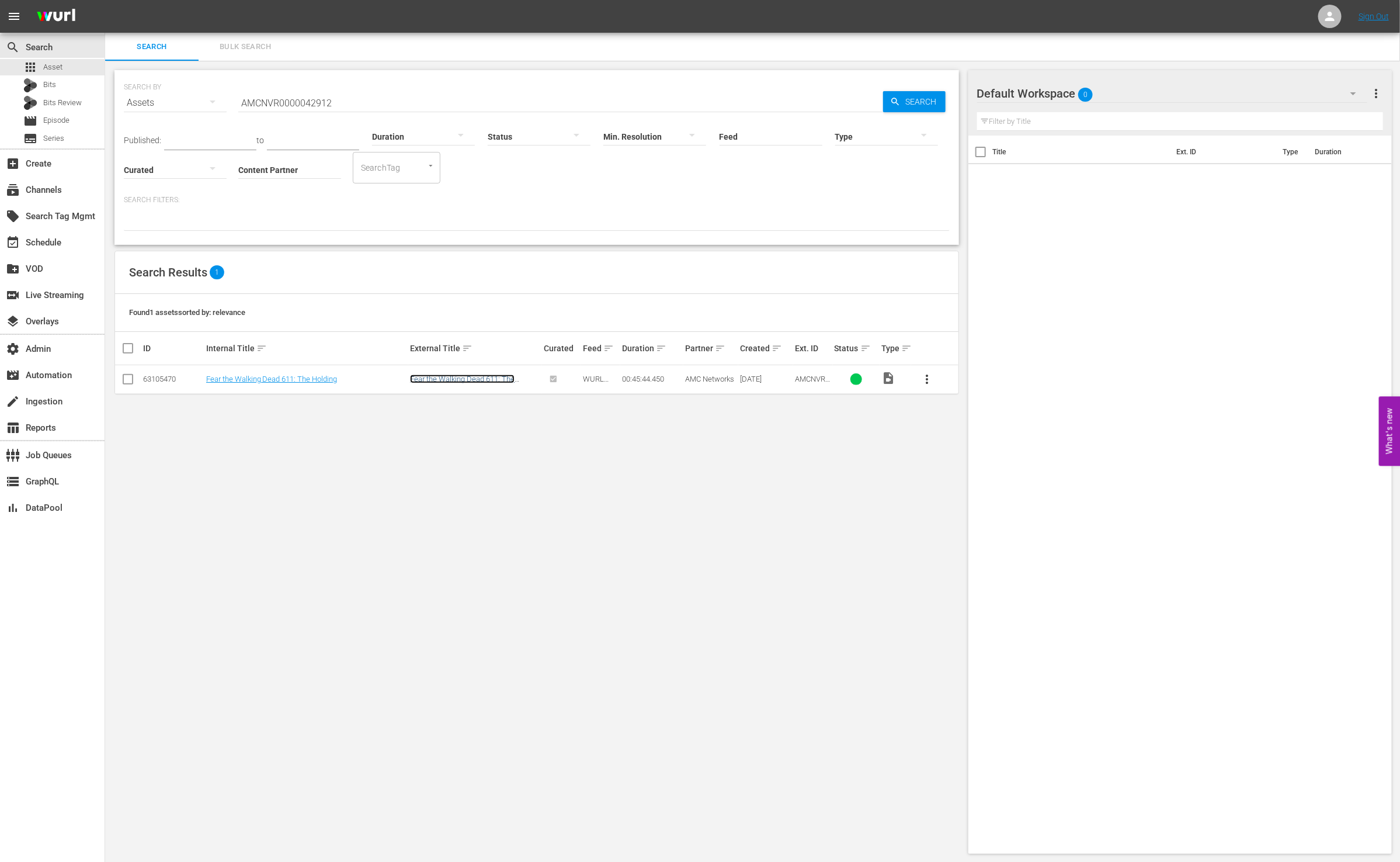
click at [436, 378] on link "Fear the Walking Dead 611: The Holding" at bounding box center [462, 383] width 105 height 18
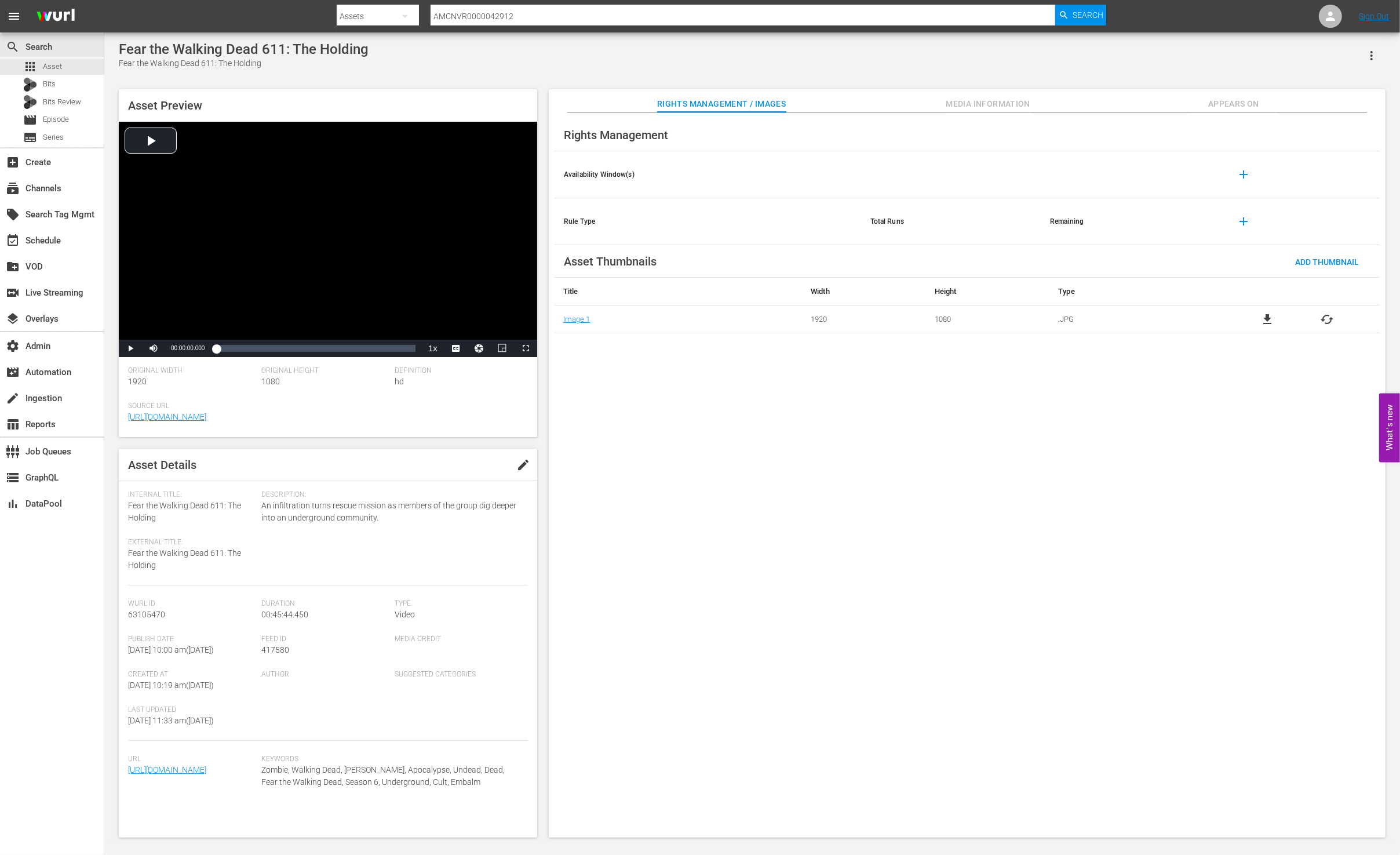
click at [964, 99] on span "Media Information" at bounding box center [988, 104] width 87 height 15
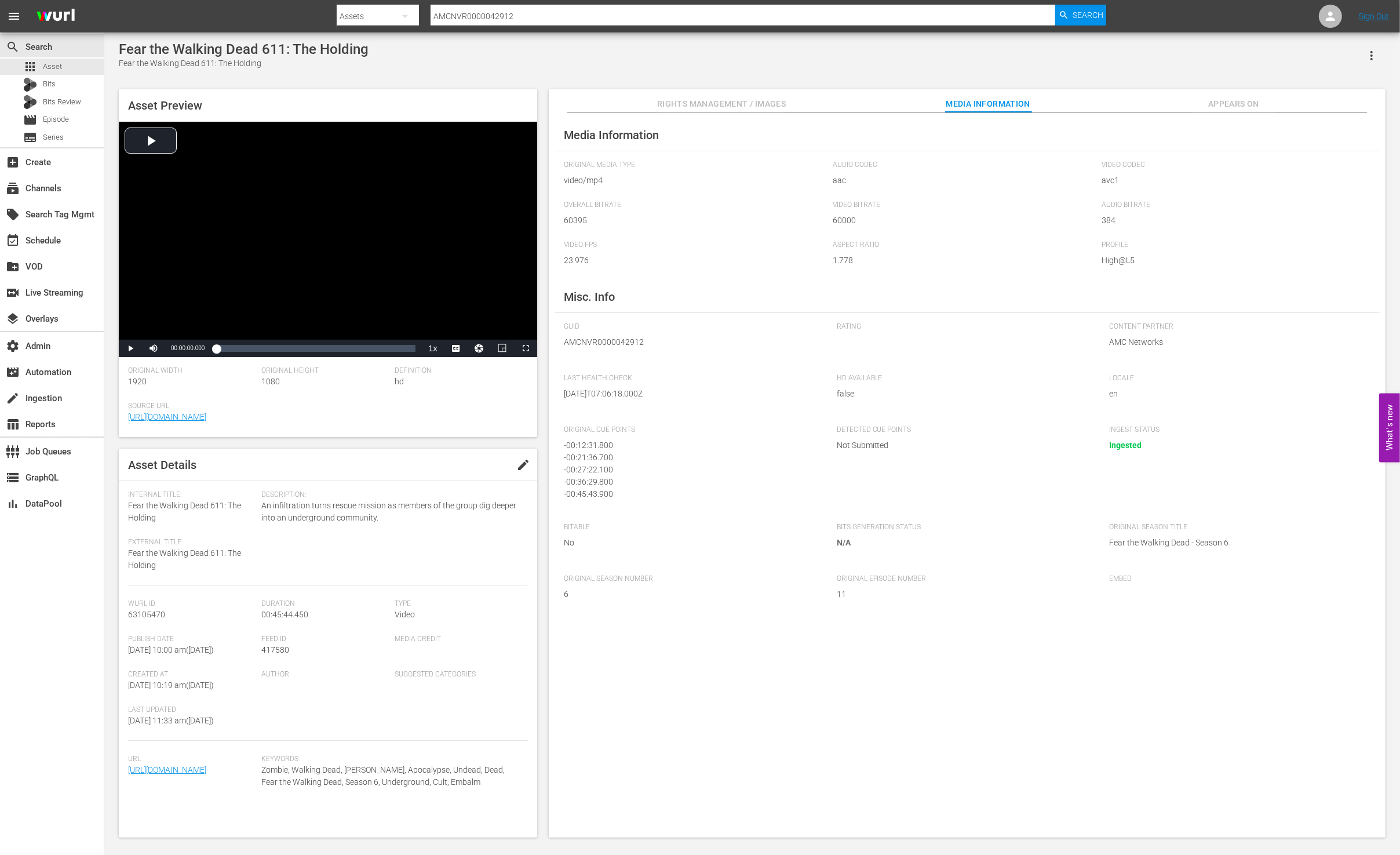
click at [510, 13] on input "AMCNVR0000042912" at bounding box center [743, 16] width 624 height 28
drag, startPoint x: 510, startPoint y: 13, endPoint x: 516, endPoint y: 14, distance: 6.1
click at [511, 13] on input "AMCNVR0000042912" at bounding box center [743, 16] width 624 height 28
paste input "09159"
type input "AMCNVR0000009159"
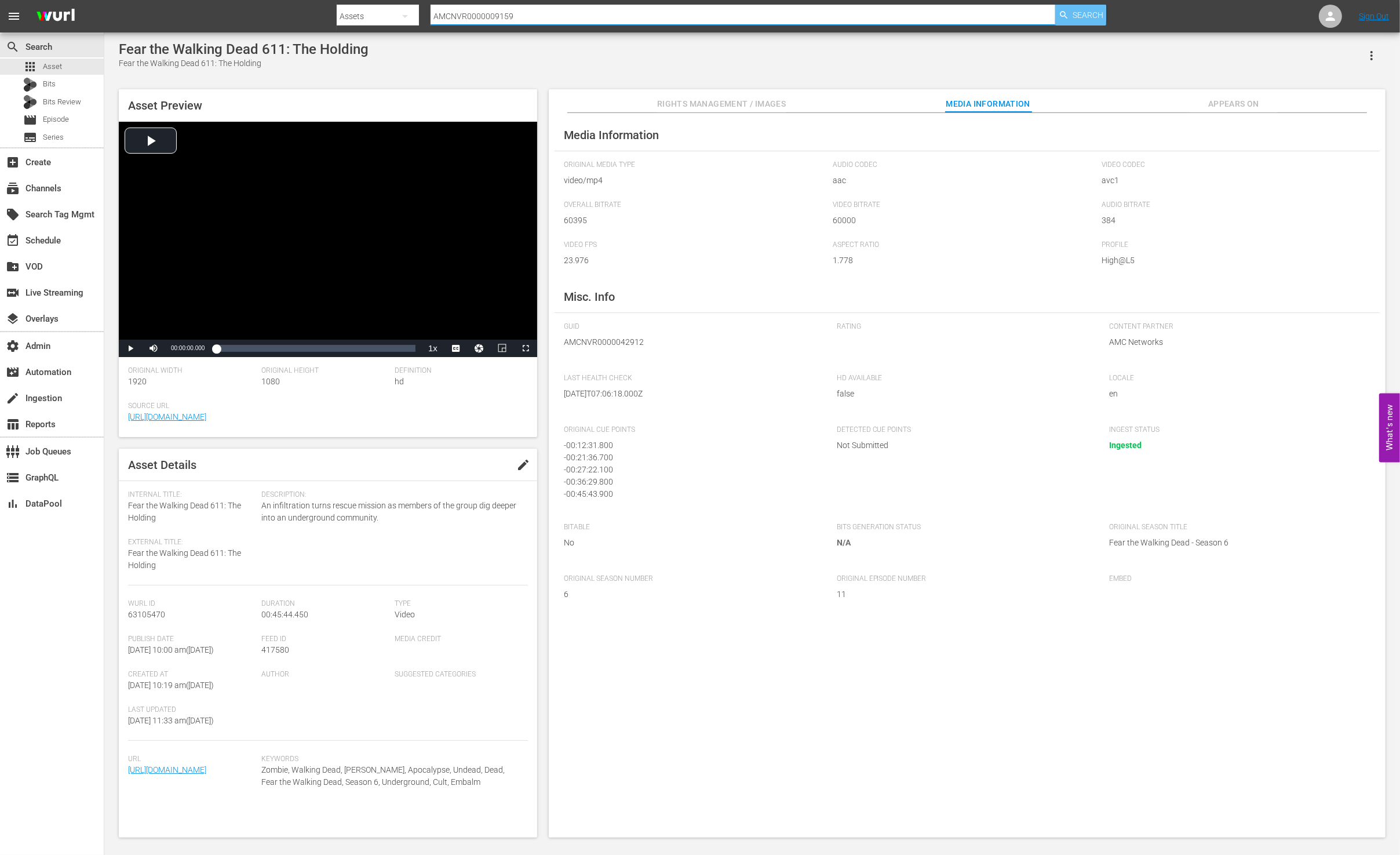
click at [1086, 19] on span "Search" at bounding box center [1089, 16] width 31 height 21
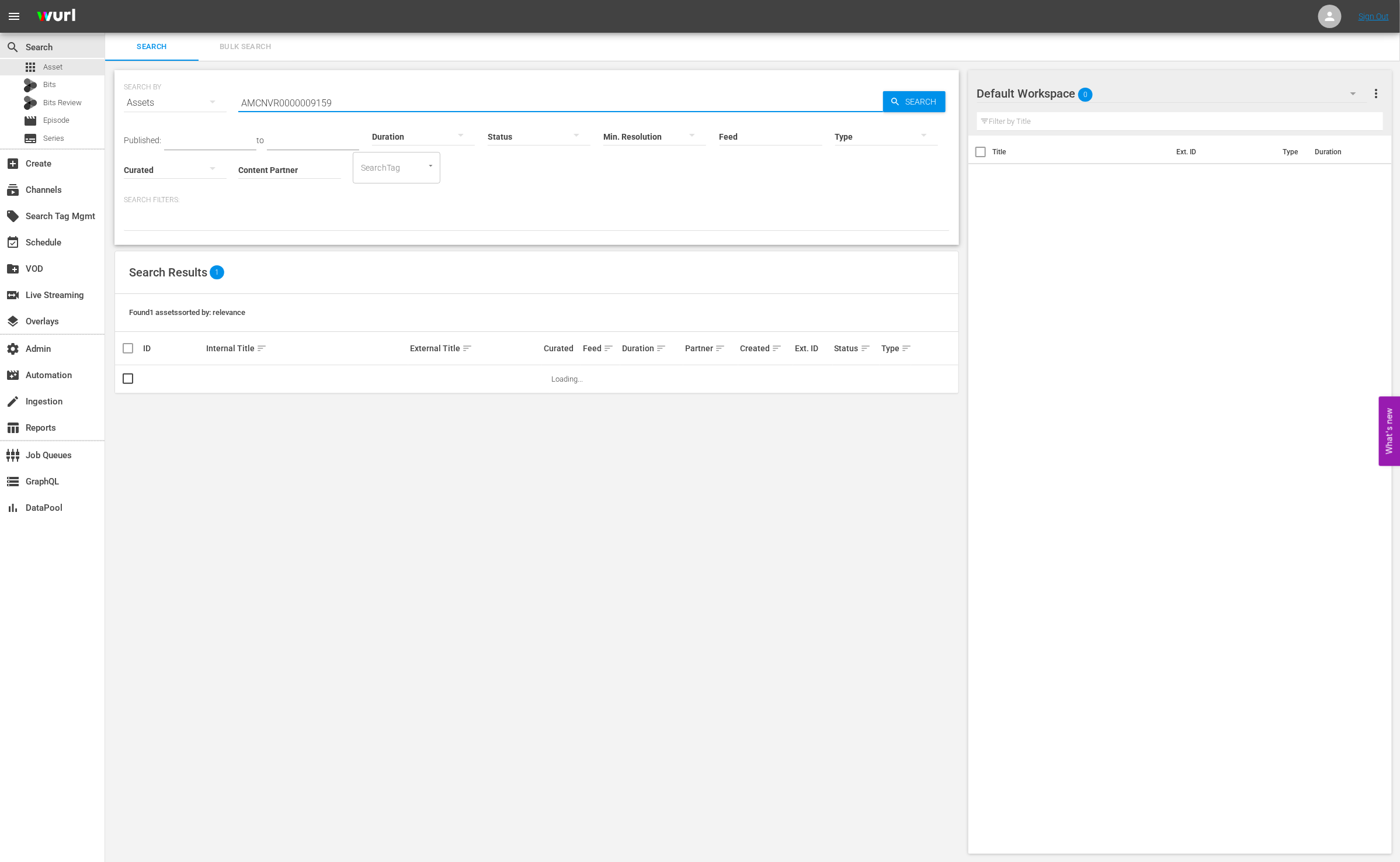
click at [435, 103] on input "AMCNVR0000009159" at bounding box center [561, 103] width 645 height 28
click at [917, 96] on span "Search" at bounding box center [923, 102] width 45 height 22
click at [234, 101] on div "SEARCH BY Search By Assets Search ID, Title, Description, Keywords, or Category…" at bounding box center [536, 96] width 826 height 42
click at [239, 103] on input "AMCNVR0000009159" at bounding box center [561, 103] width 645 height 28
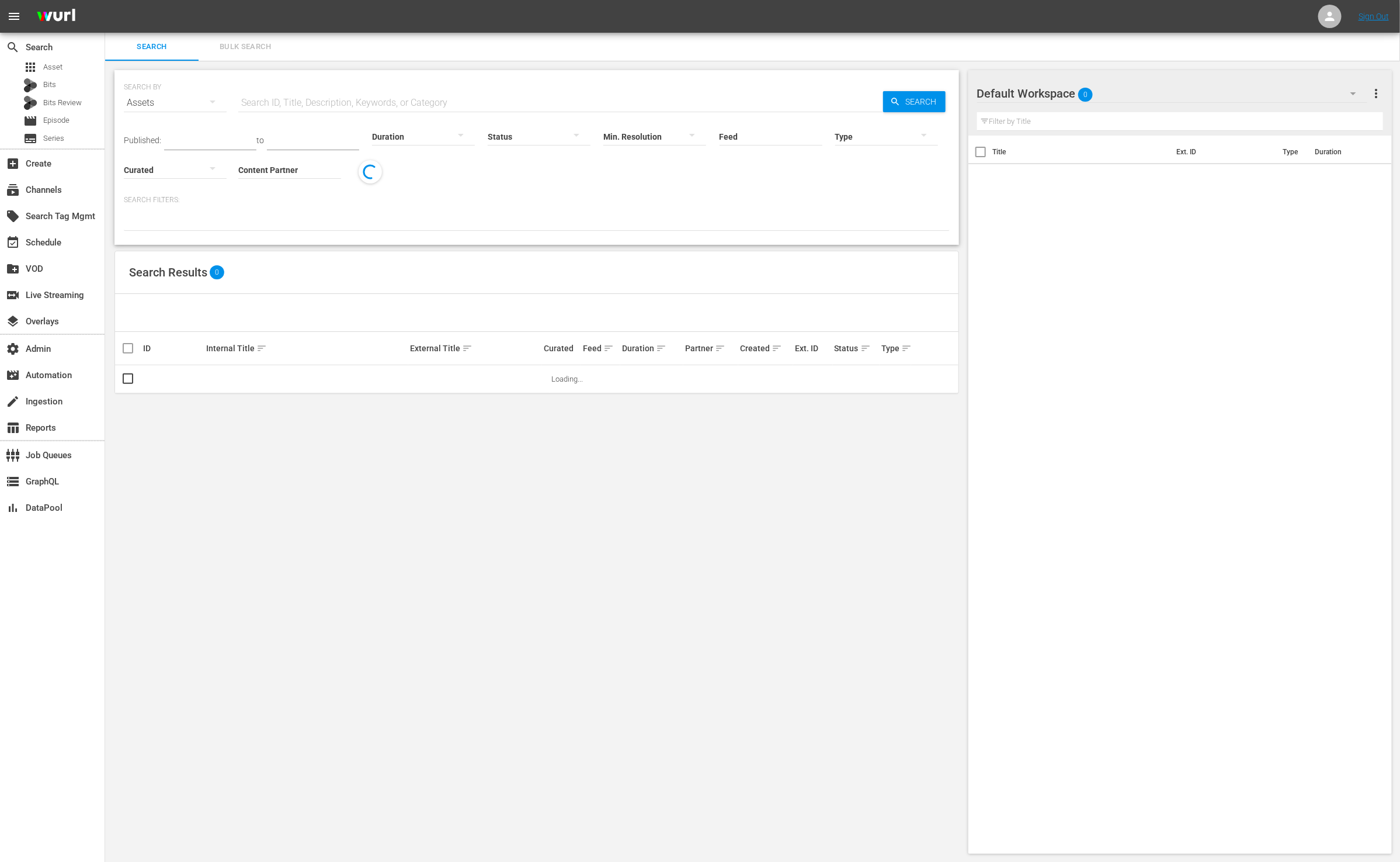
click at [363, 105] on input "text" at bounding box center [561, 103] width 645 height 28
paste input "AMCNVR0000009159"
type input "AMCNVR0000009159"
click at [909, 100] on span "Search" at bounding box center [923, 102] width 45 height 22
click at [463, 379] on link "The Red Road 204: A Cure" at bounding box center [452, 378] width 85 height 9
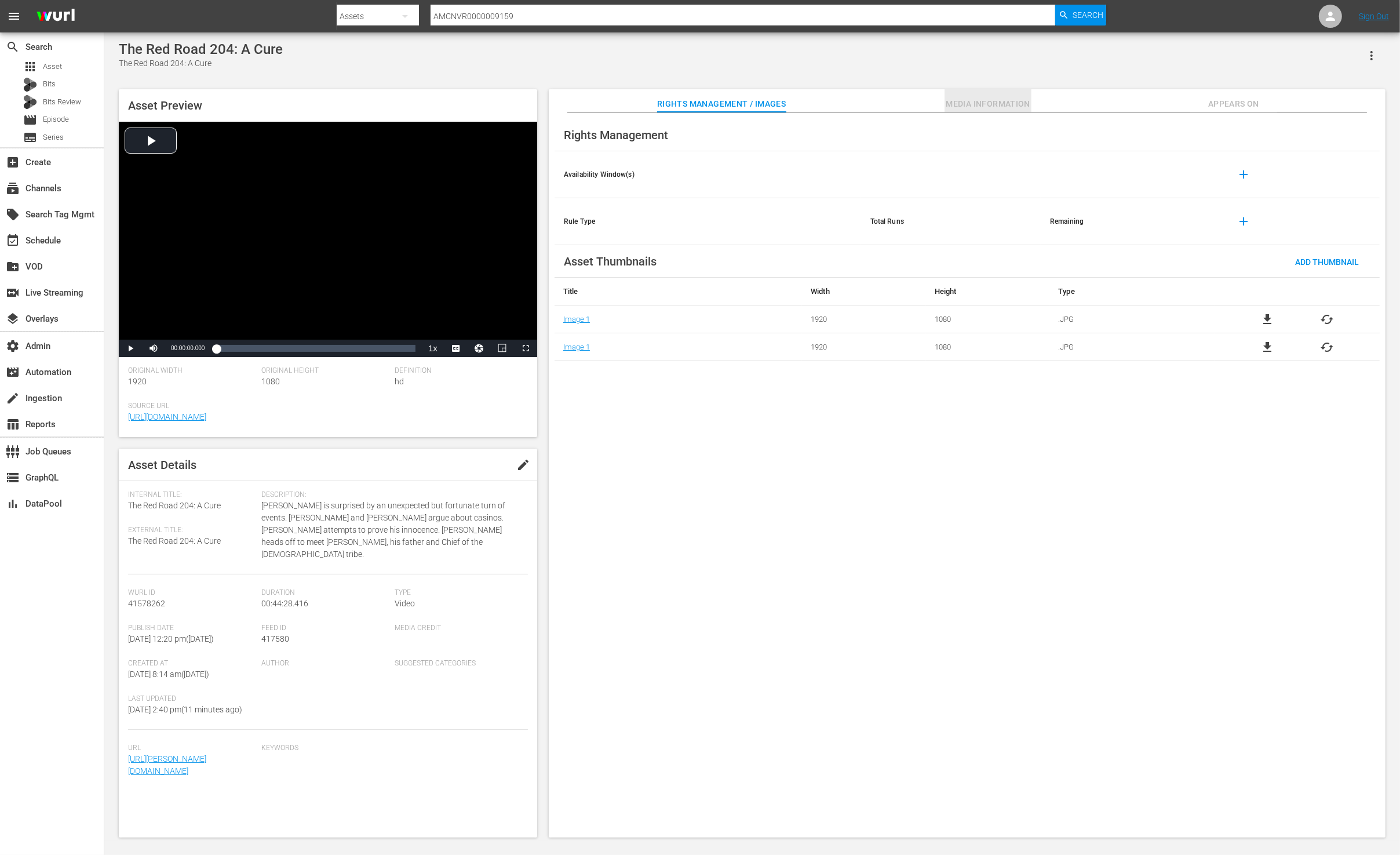
click at [962, 105] on span "Media Information" at bounding box center [988, 104] width 87 height 15
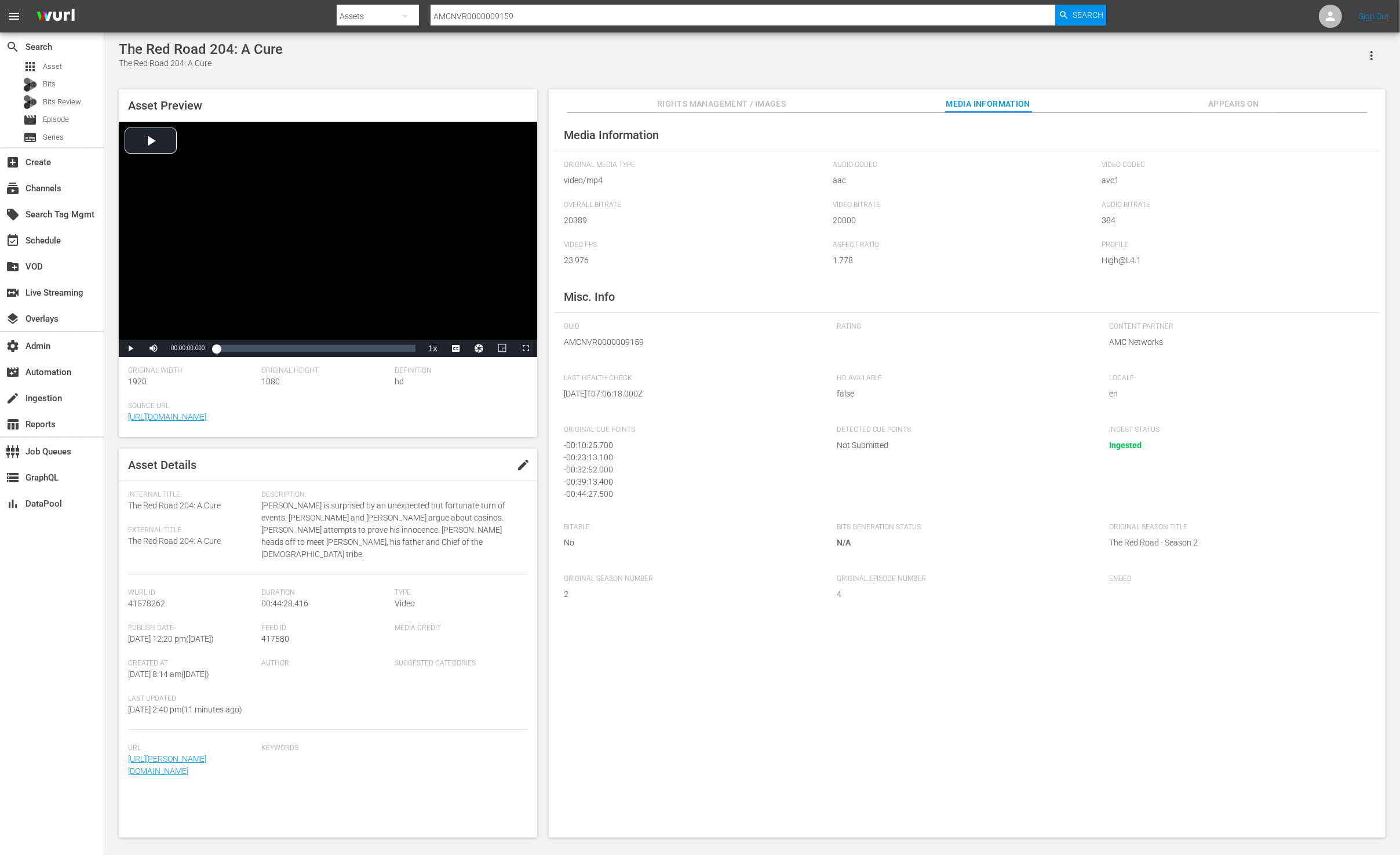
scroll to position [3, 0]
click at [534, 15] on input "AMCNVR0000009159" at bounding box center [743, 16] width 624 height 28
paste input "20841"
type input "AMCNVR0000020841"
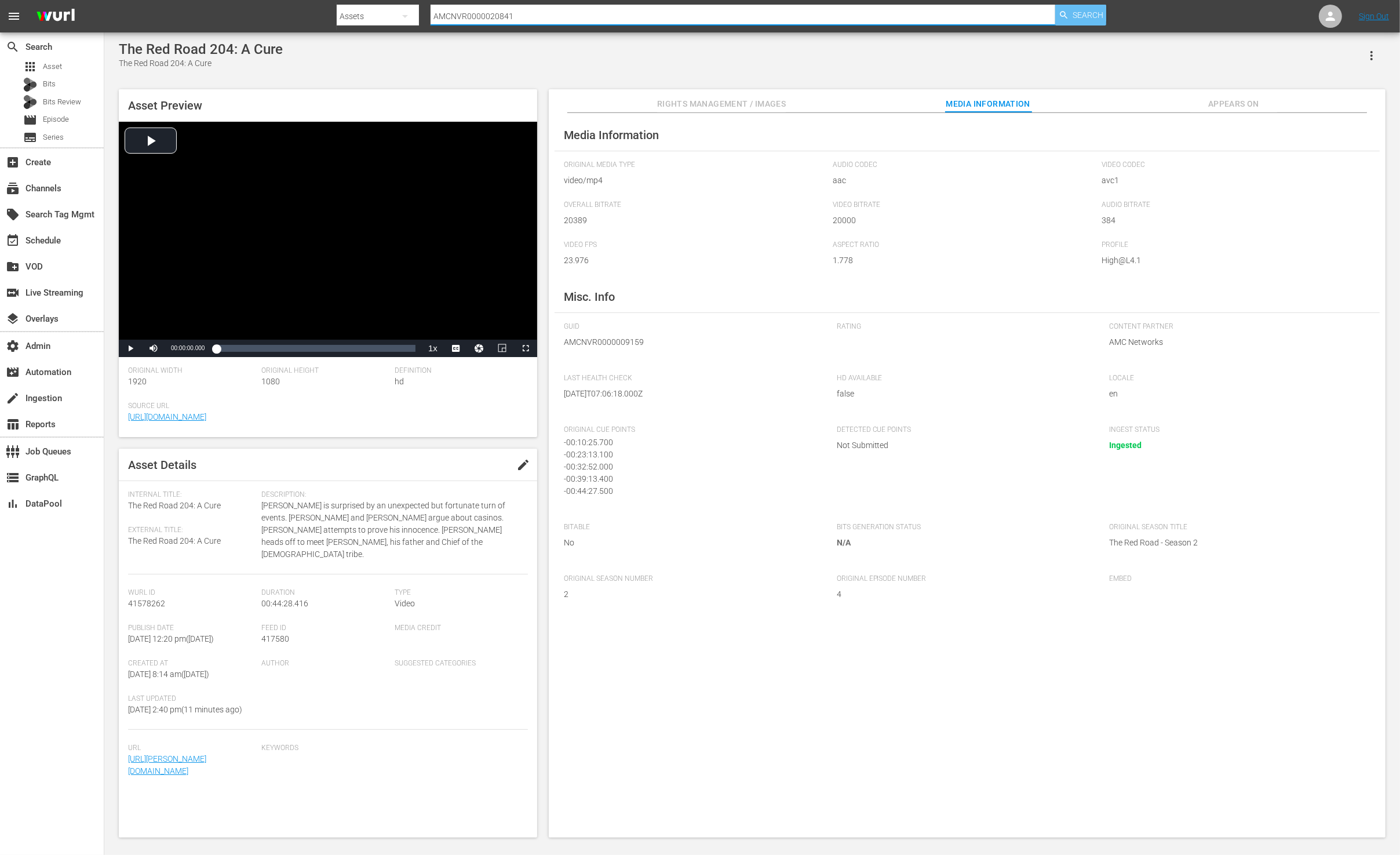
drag, startPoint x: 1077, startPoint y: 13, endPoint x: 1023, endPoint y: 18, distance: 54.2
click at [1077, 13] on span "Search" at bounding box center [1089, 16] width 31 height 21
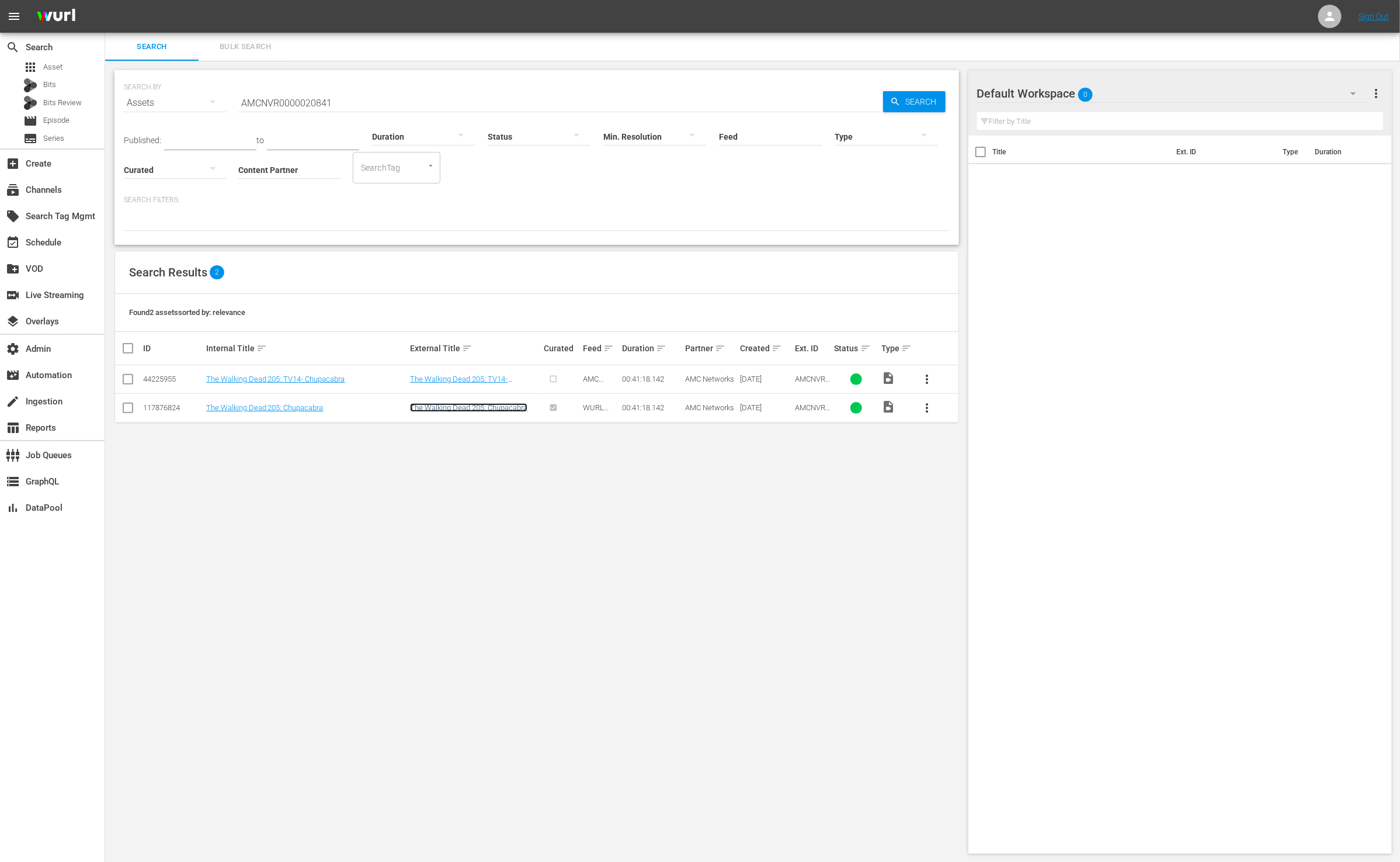
click at [497, 408] on link "The Walking Dead 205: Chupacabra" at bounding box center [469, 407] width 117 height 9
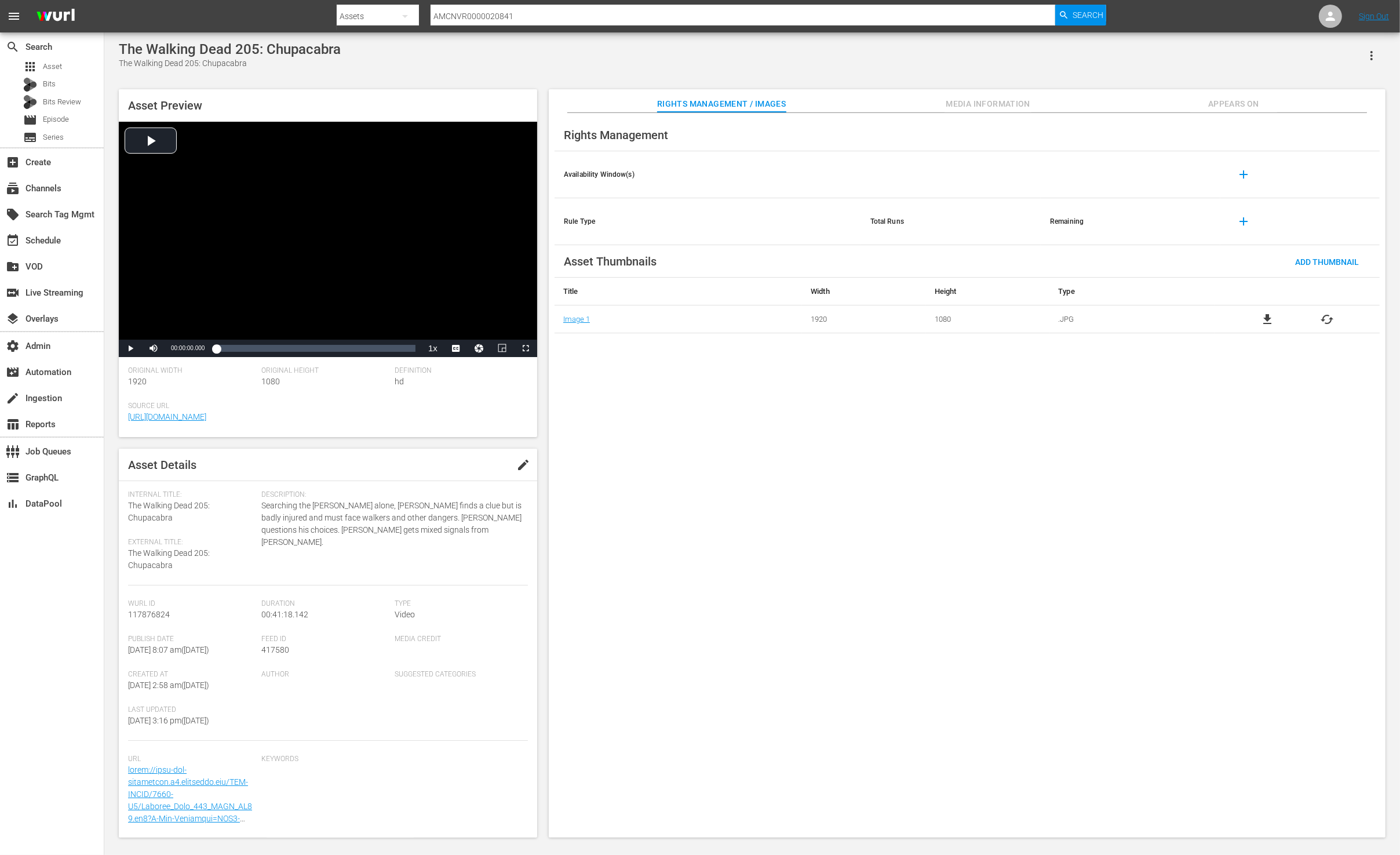
click at [989, 102] on span "Media Information" at bounding box center [988, 104] width 87 height 15
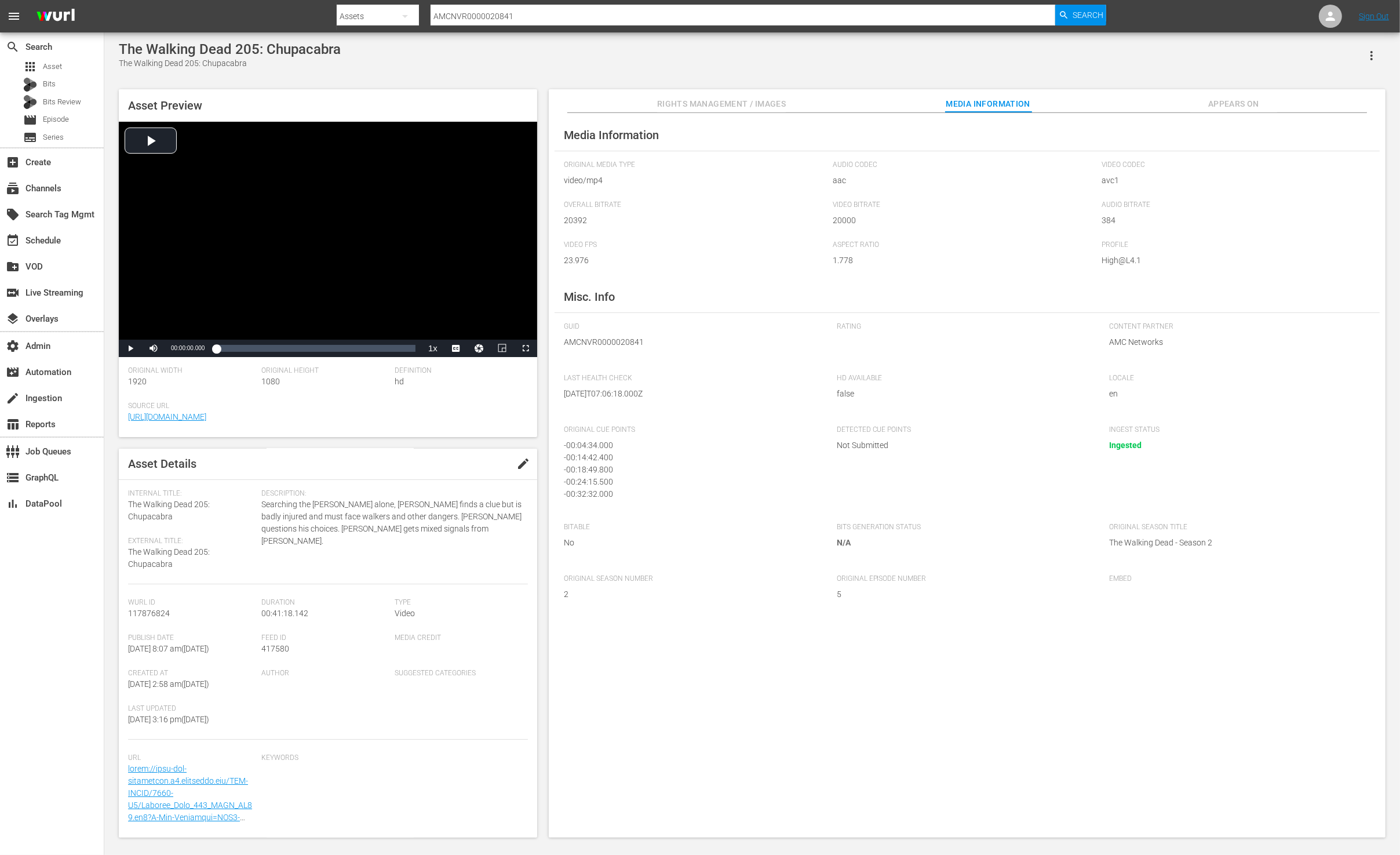
scroll to position [15, 0]
click at [650, 21] on input "AMCNVR0000020841" at bounding box center [743, 16] width 624 height 28
paste input "38"
type input "AMCNVR0000020838"
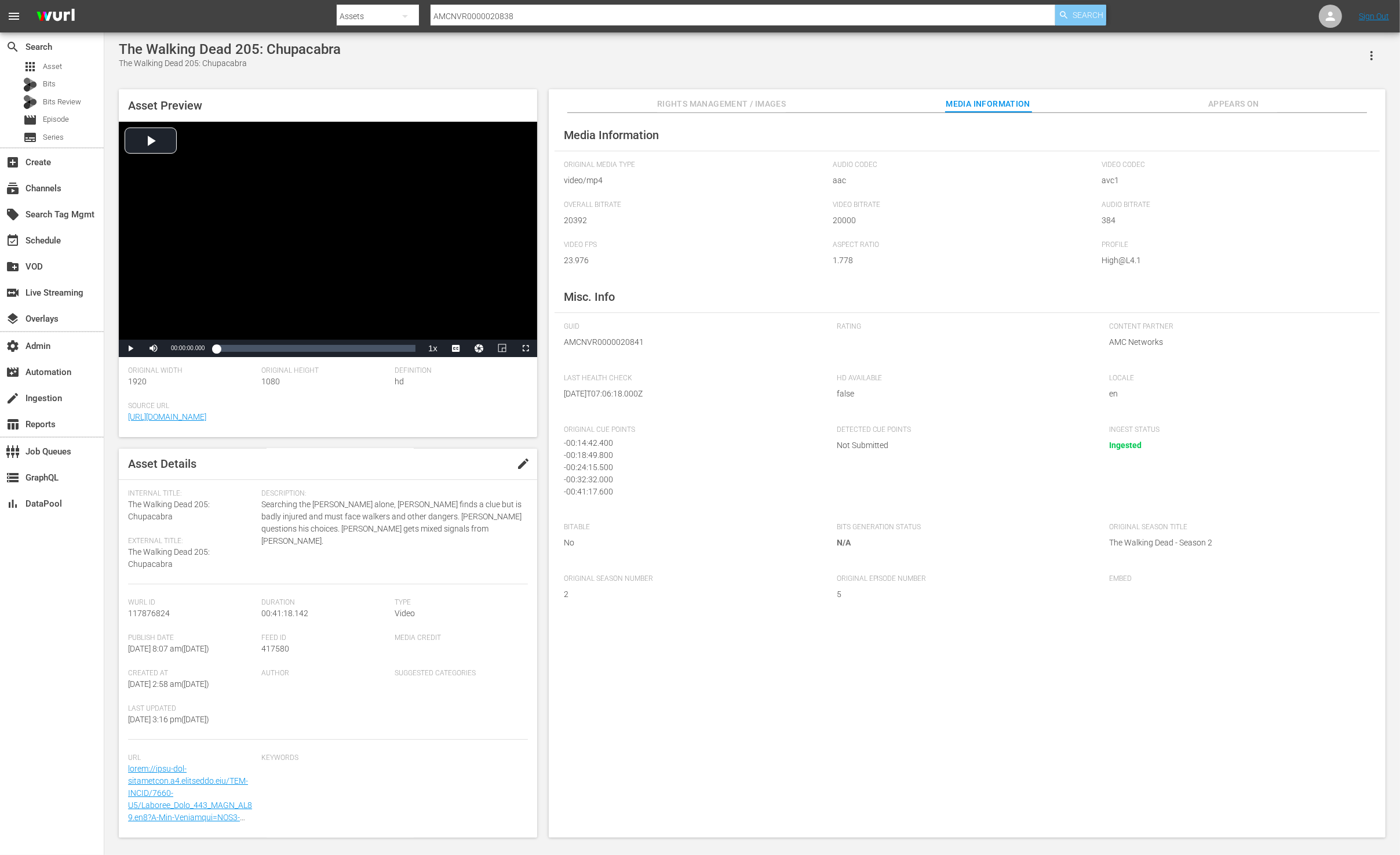
click at [1070, 16] on div "Search" at bounding box center [1081, 16] width 51 height 21
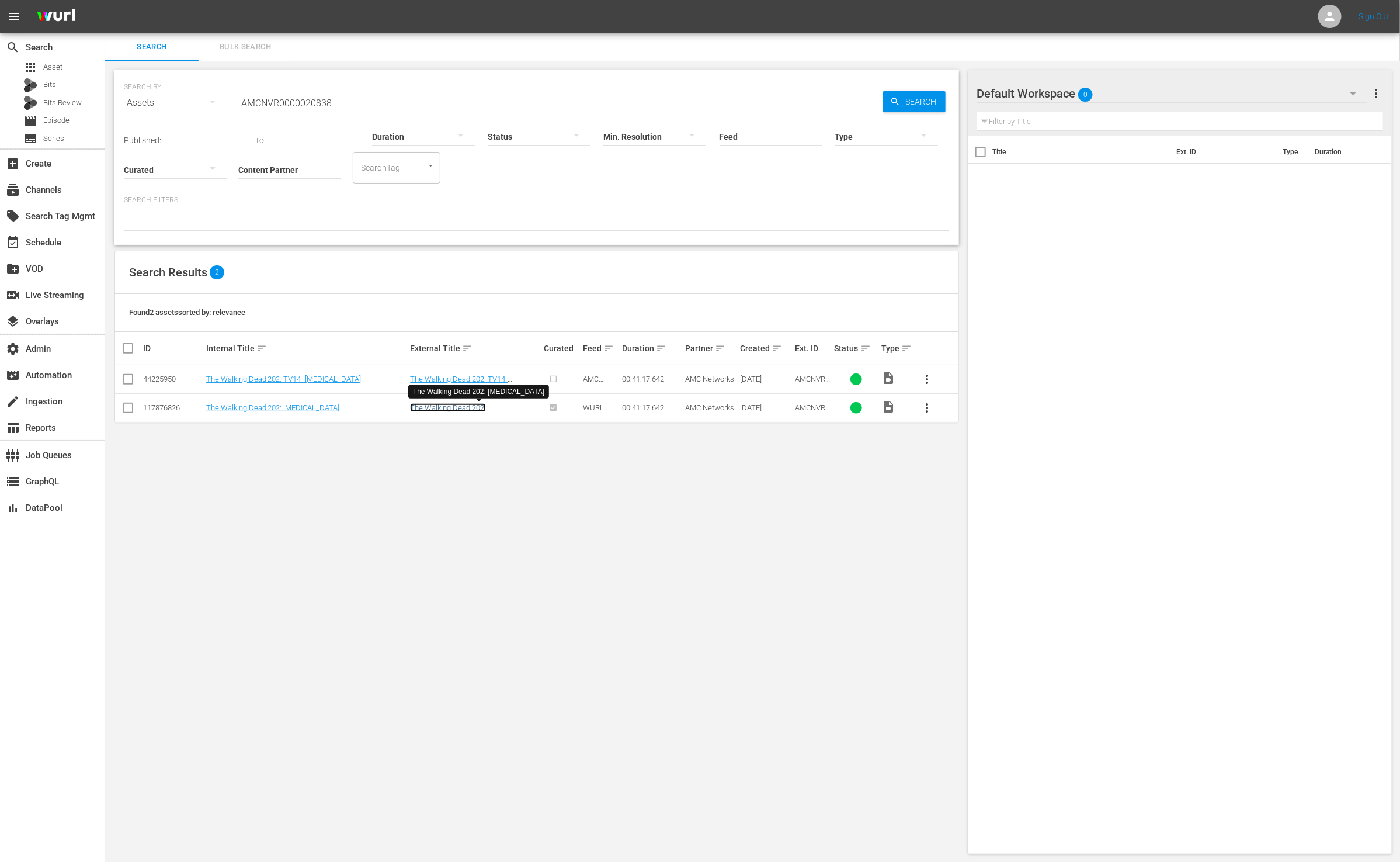
click at [453, 406] on link "The Walking Dead 202: [MEDICAL_DATA]" at bounding box center [448, 411] width 76 height 18
